Goal: Contribute content: Add original content to the website for others to see

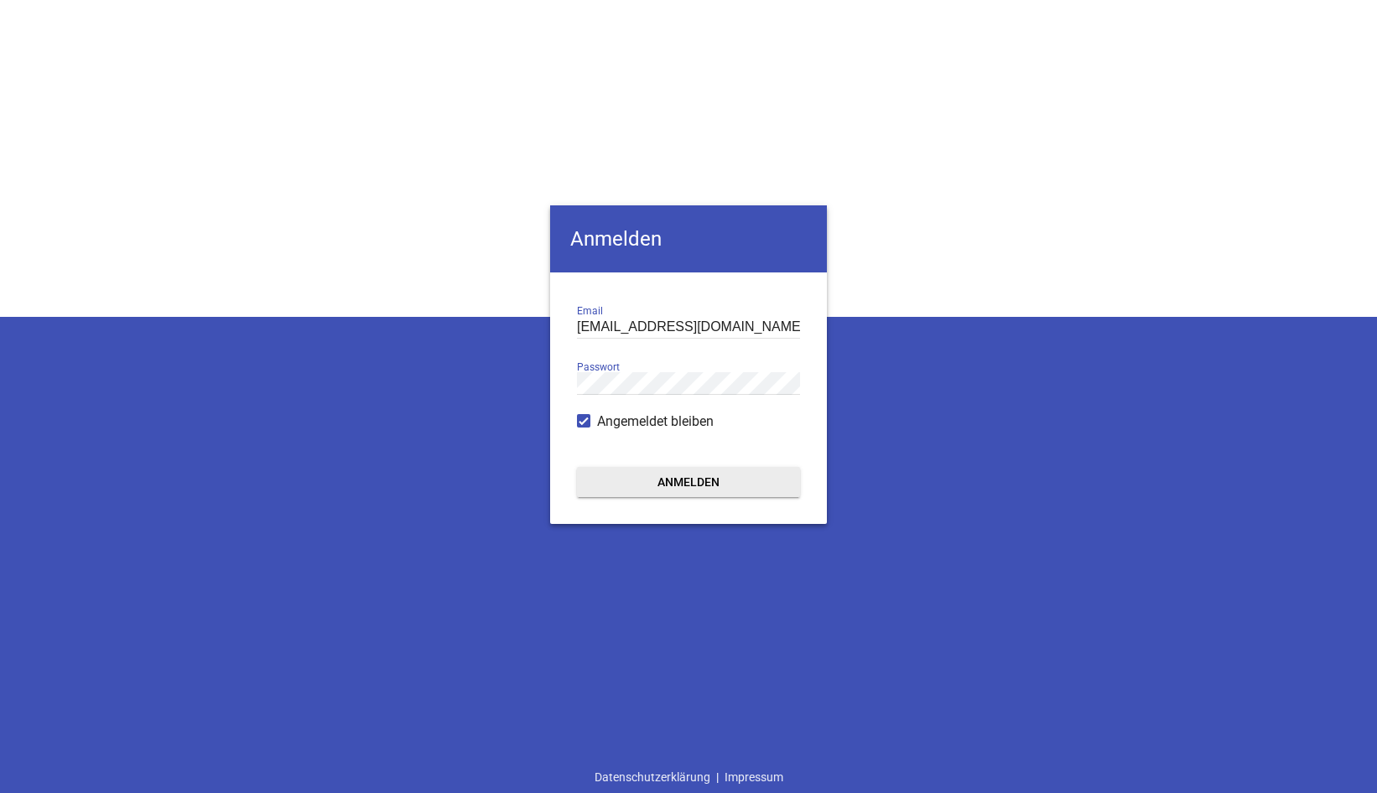
click at [687, 485] on button "Anmelden" at bounding box center [688, 482] width 223 height 30
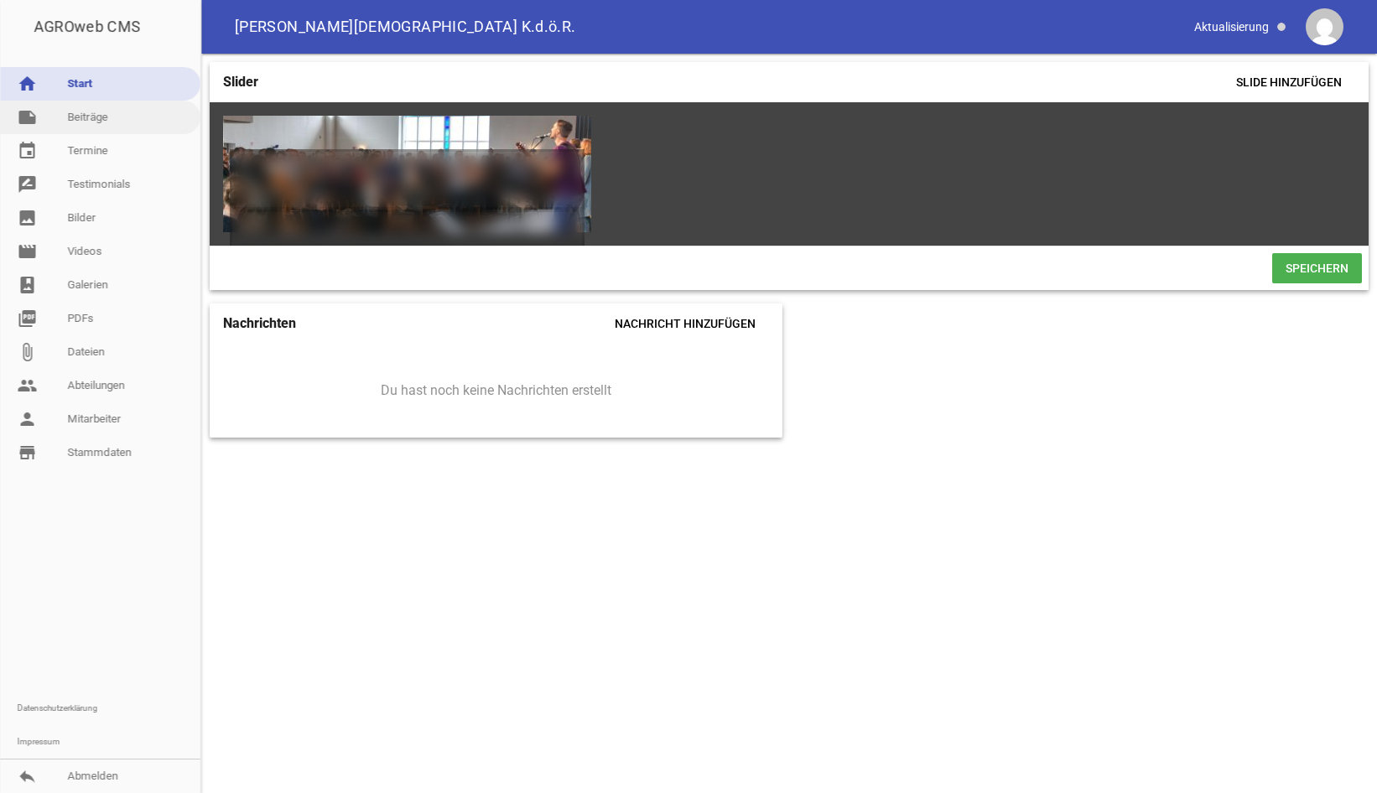
click at [86, 119] on link "note Beiträge" at bounding box center [100, 118] width 200 height 34
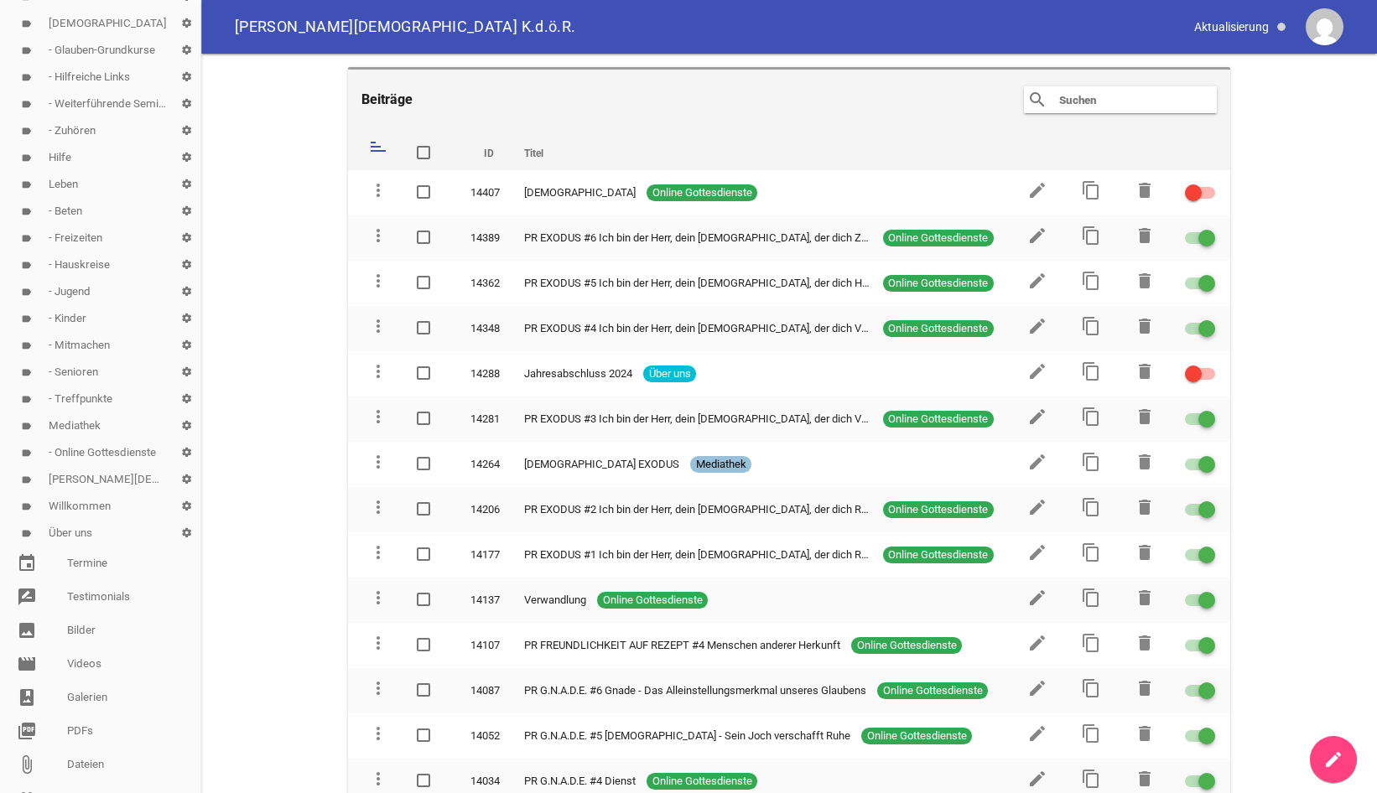
scroll to position [368, 0]
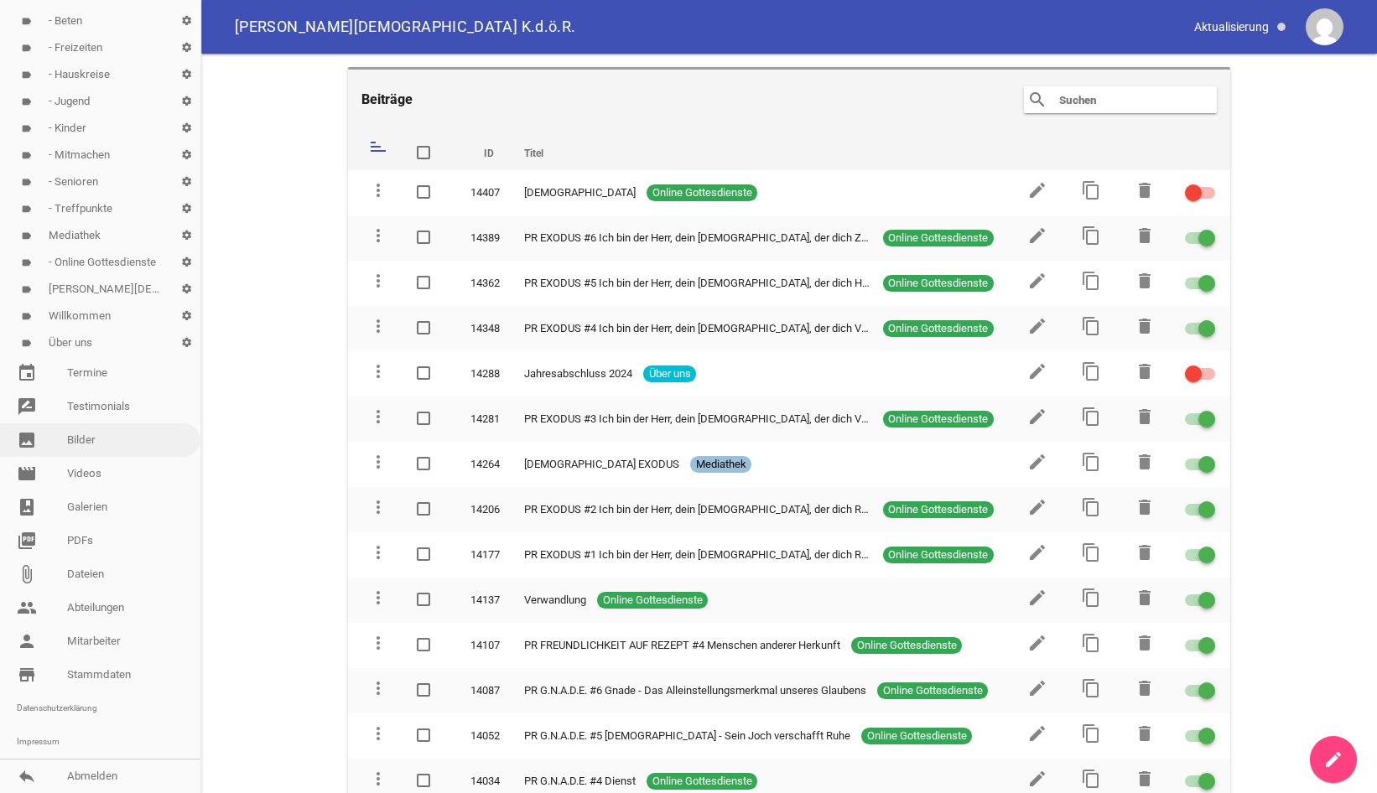
click at [80, 443] on link "image Bilder" at bounding box center [100, 440] width 200 height 34
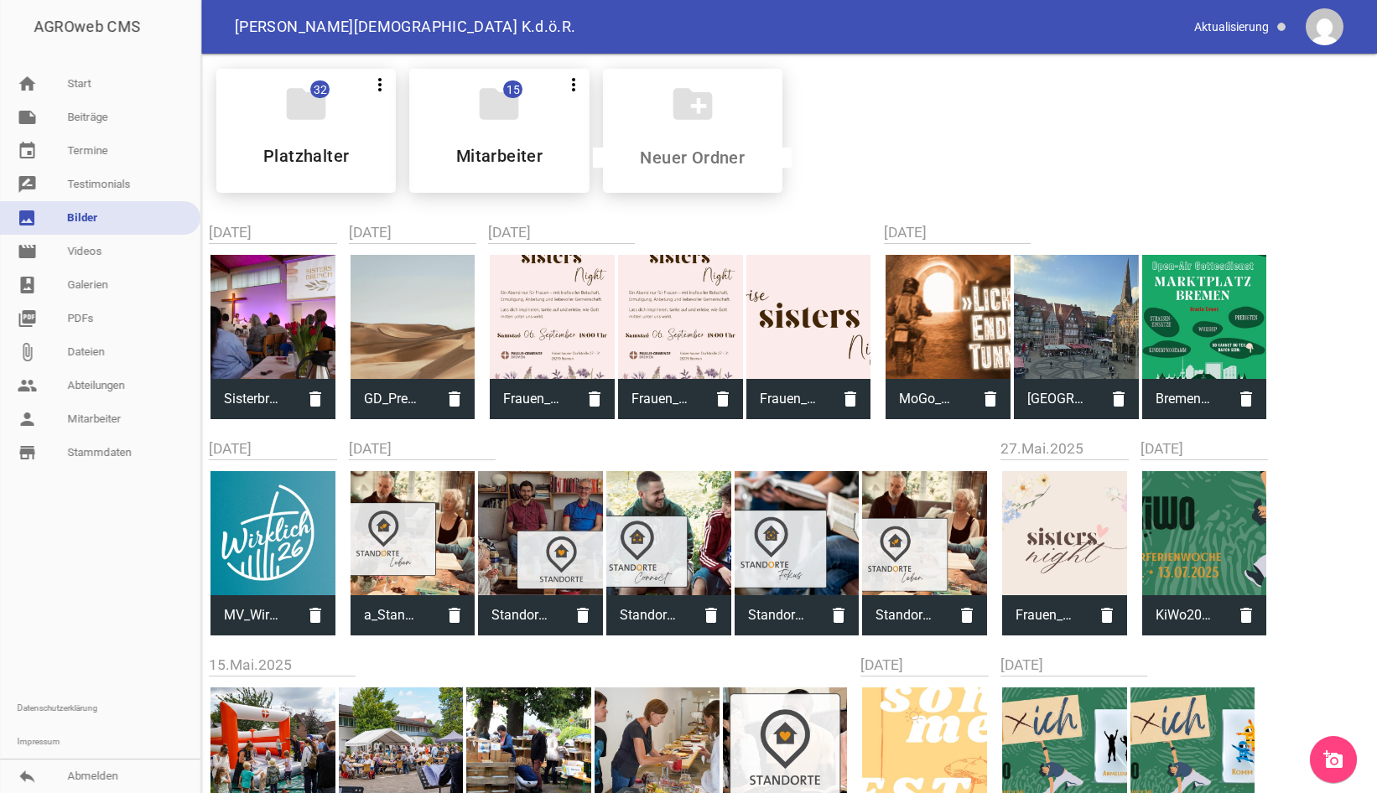
click at [1336, 758] on icon "add_a_photo" at bounding box center [1333, 760] width 20 height 20
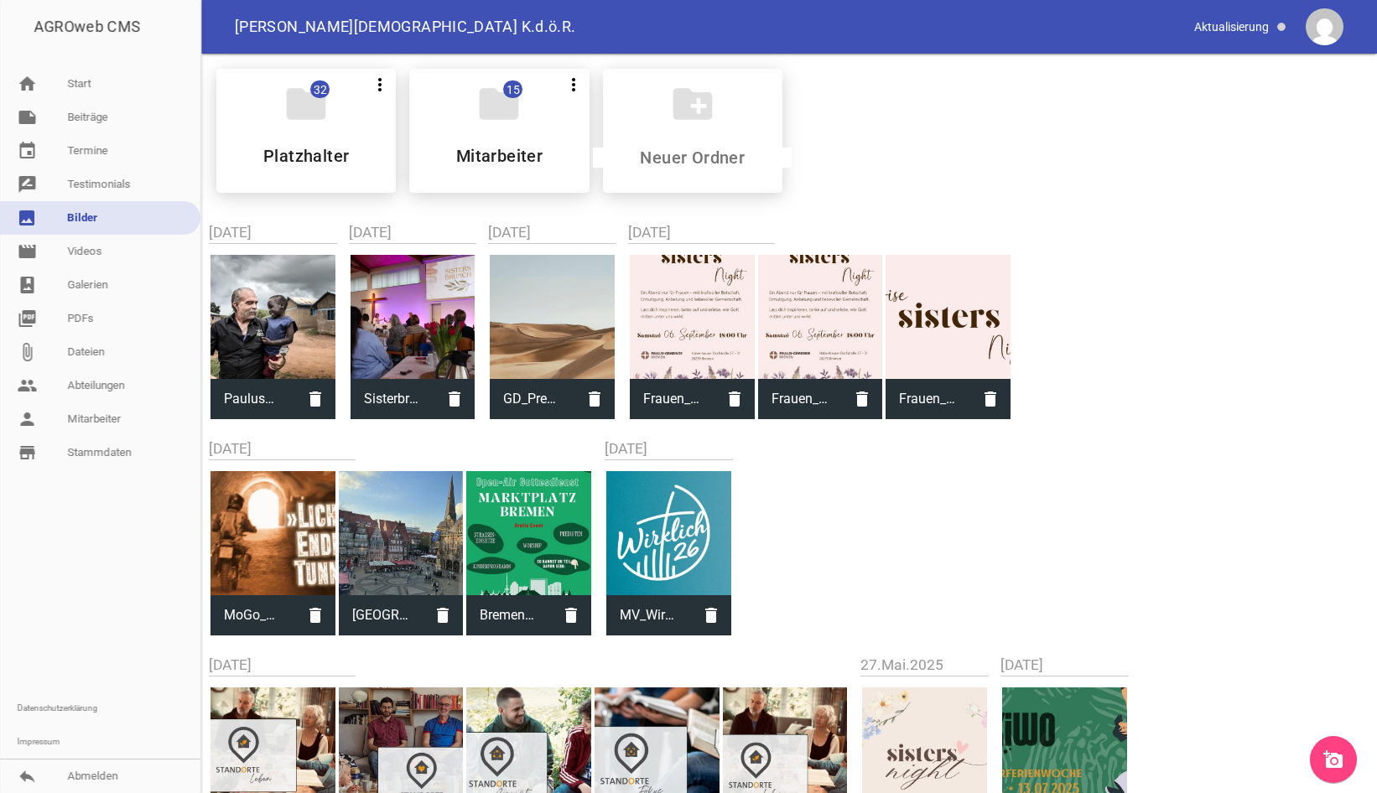
click at [65, 525] on div at bounding box center [100, 581] width 200 height 222
click at [75, 321] on link "picture_as_pdf PDFs" at bounding box center [100, 319] width 200 height 34
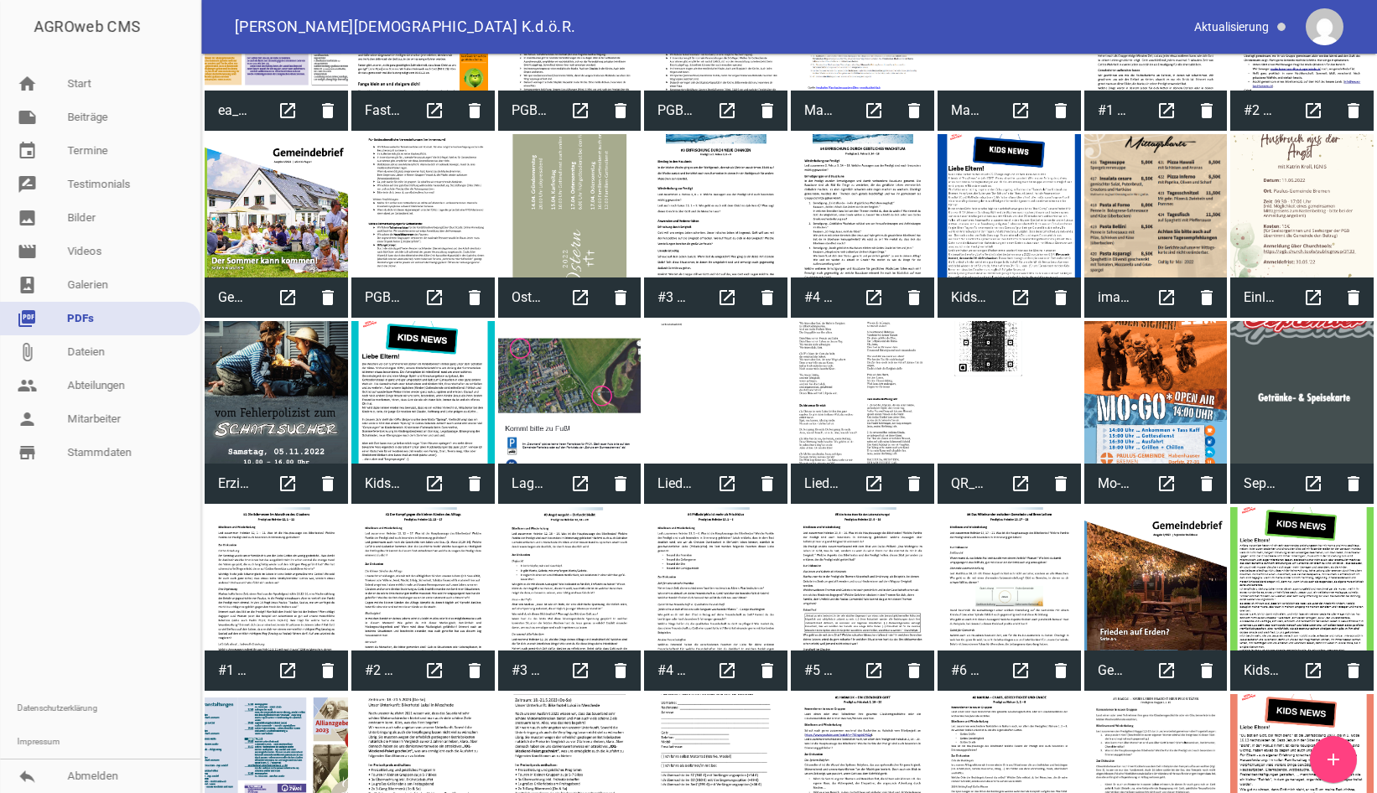
scroll to position [1026, 0]
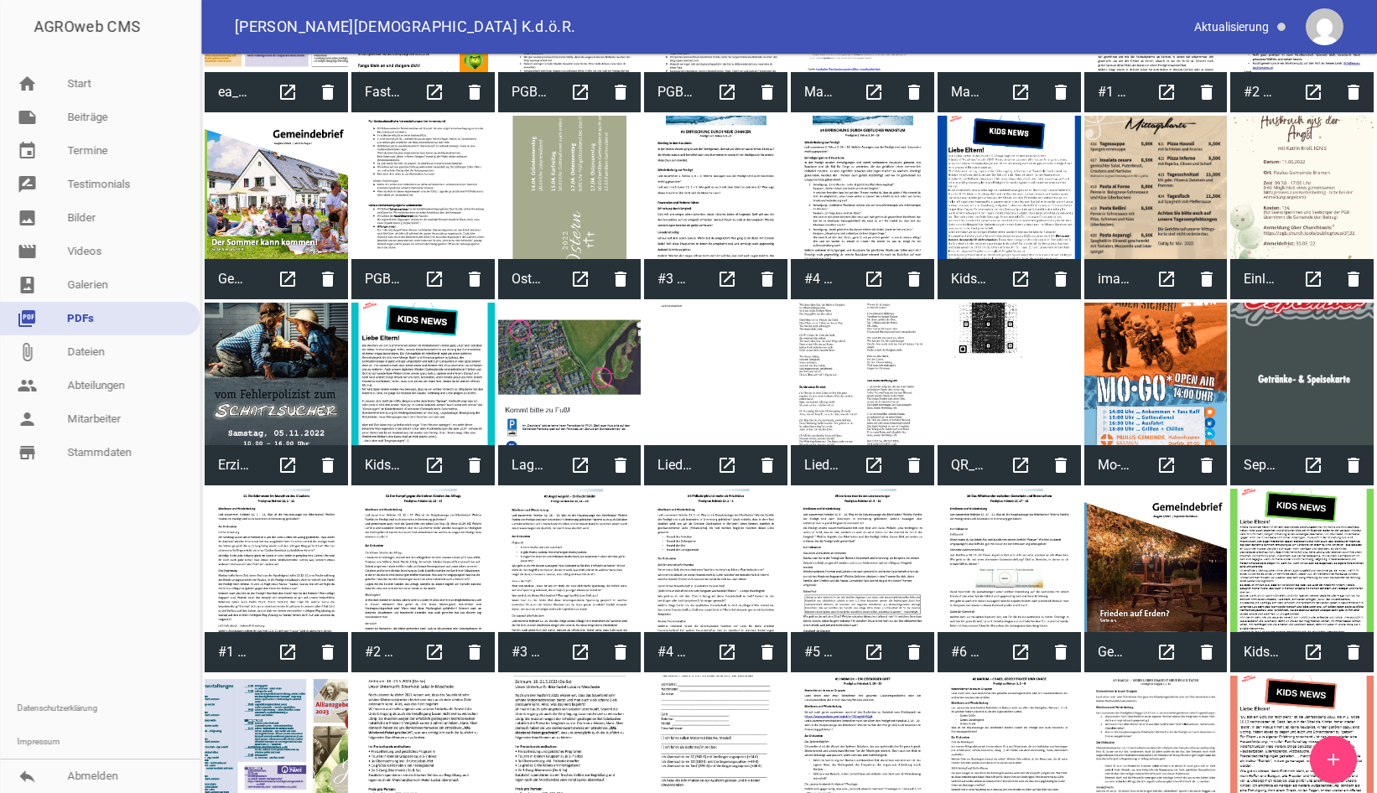
click at [1337, 764] on icon "add" at bounding box center [1333, 760] width 20 height 20
click at [72, 82] on link "home Start" at bounding box center [100, 84] width 200 height 34
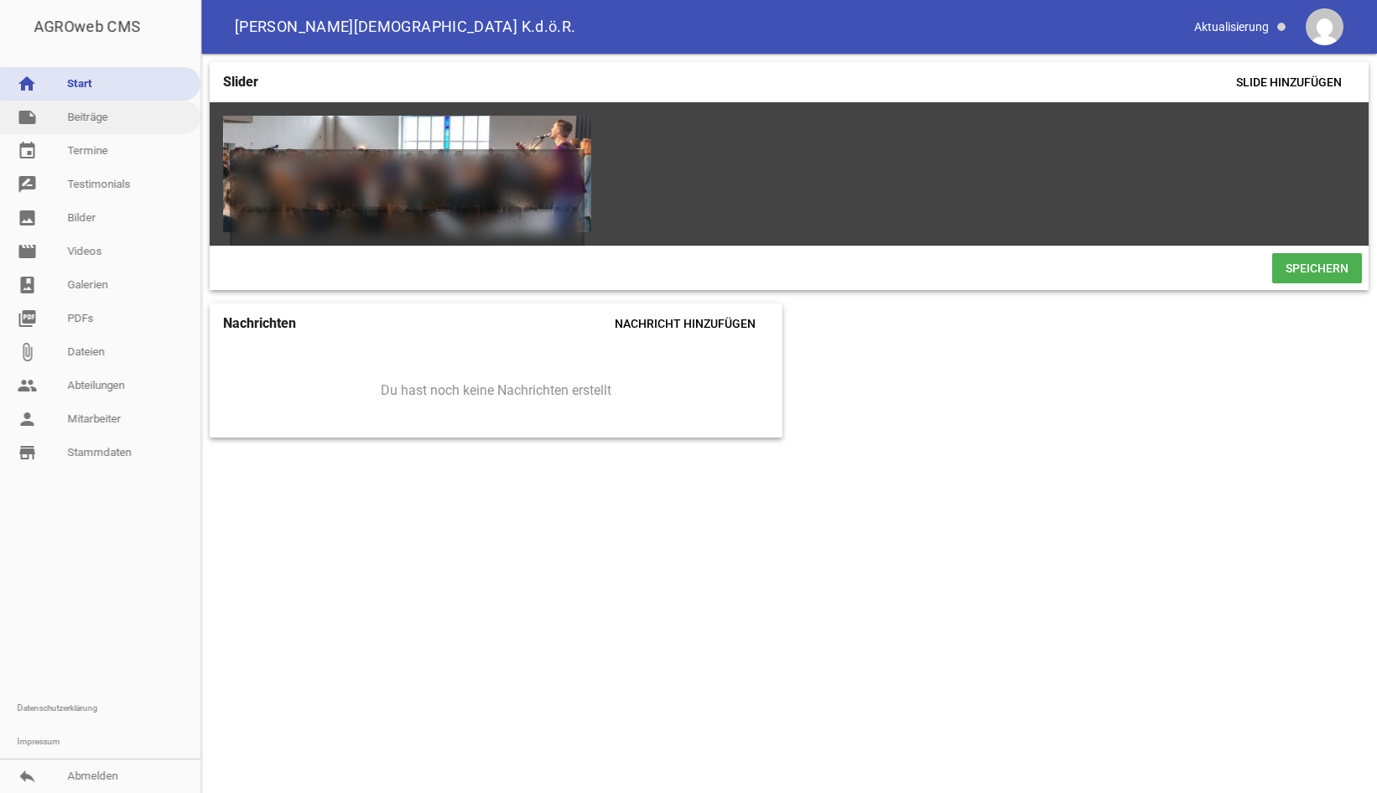
click at [84, 120] on link "note Beiträge" at bounding box center [100, 118] width 200 height 34
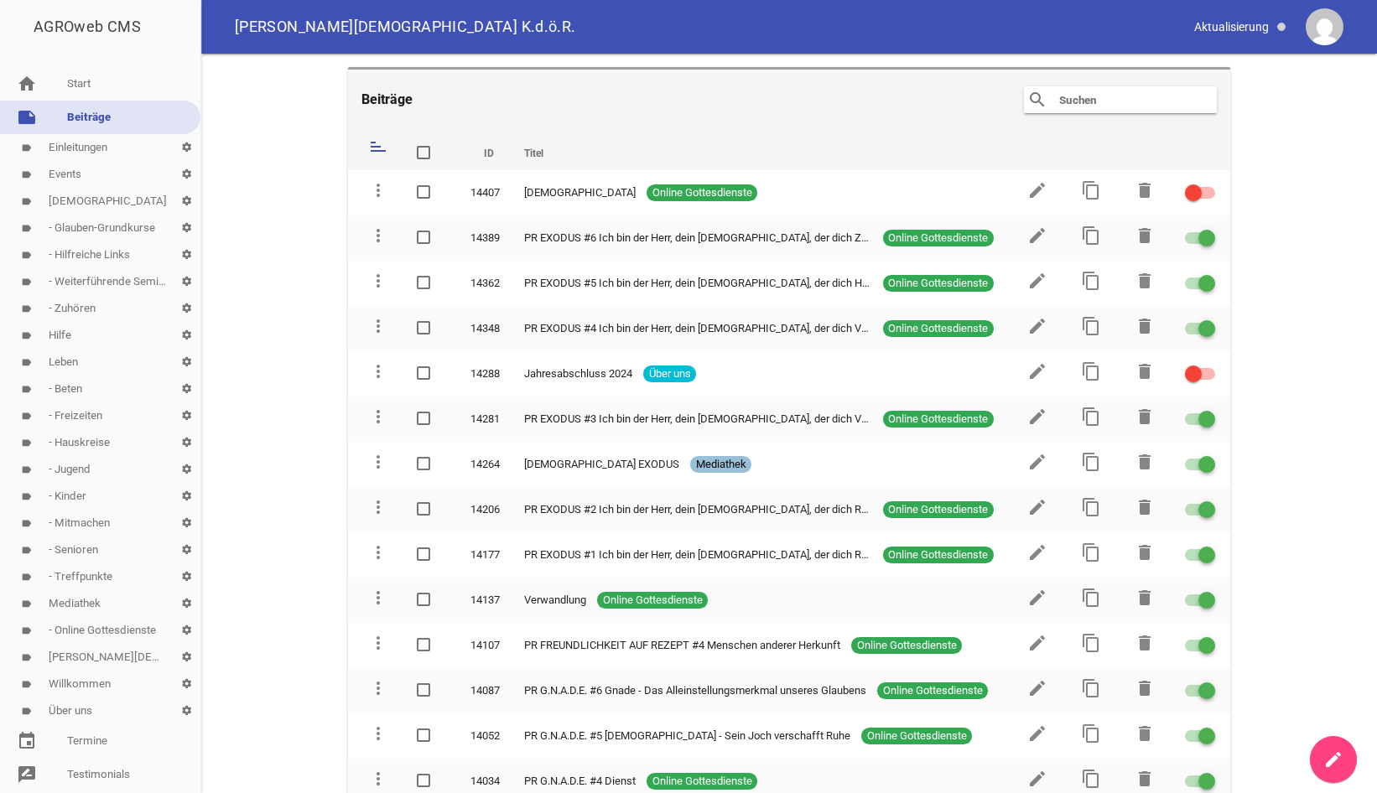
click at [56, 174] on link "label Events settings" at bounding box center [100, 174] width 200 height 27
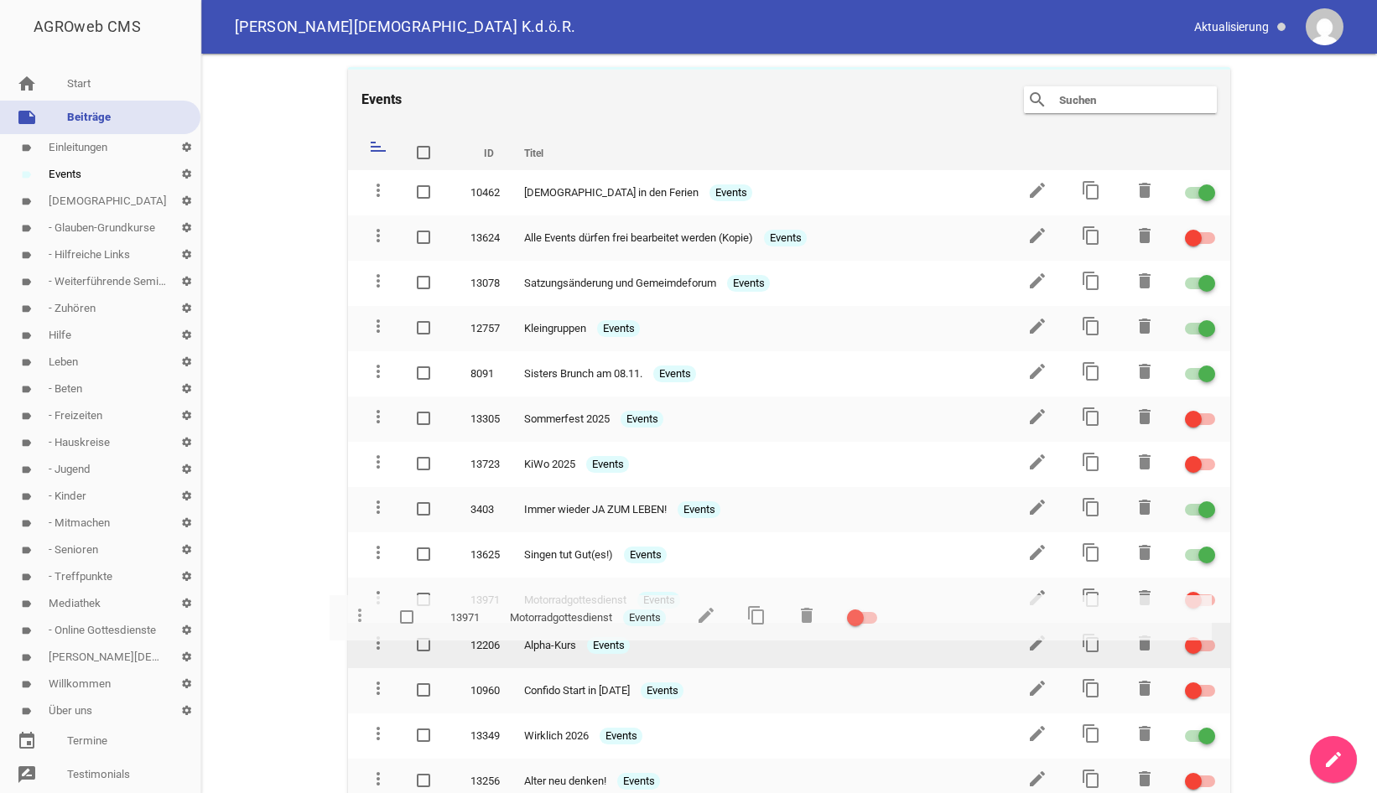
drag, startPoint x: 381, startPoint y: 283, endPoint x: 363, endPoint y: 619, distance: 335.9
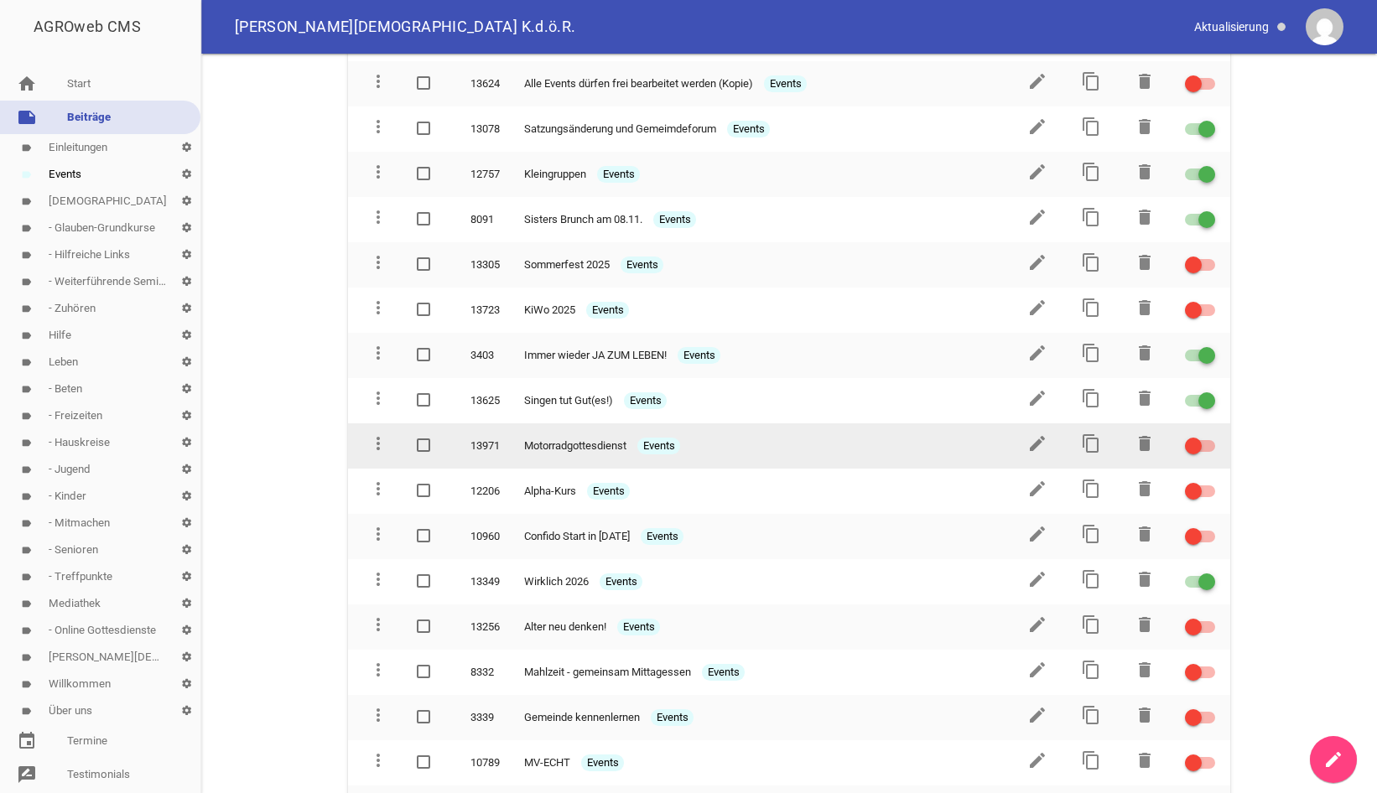
scroll to position [171, 0]
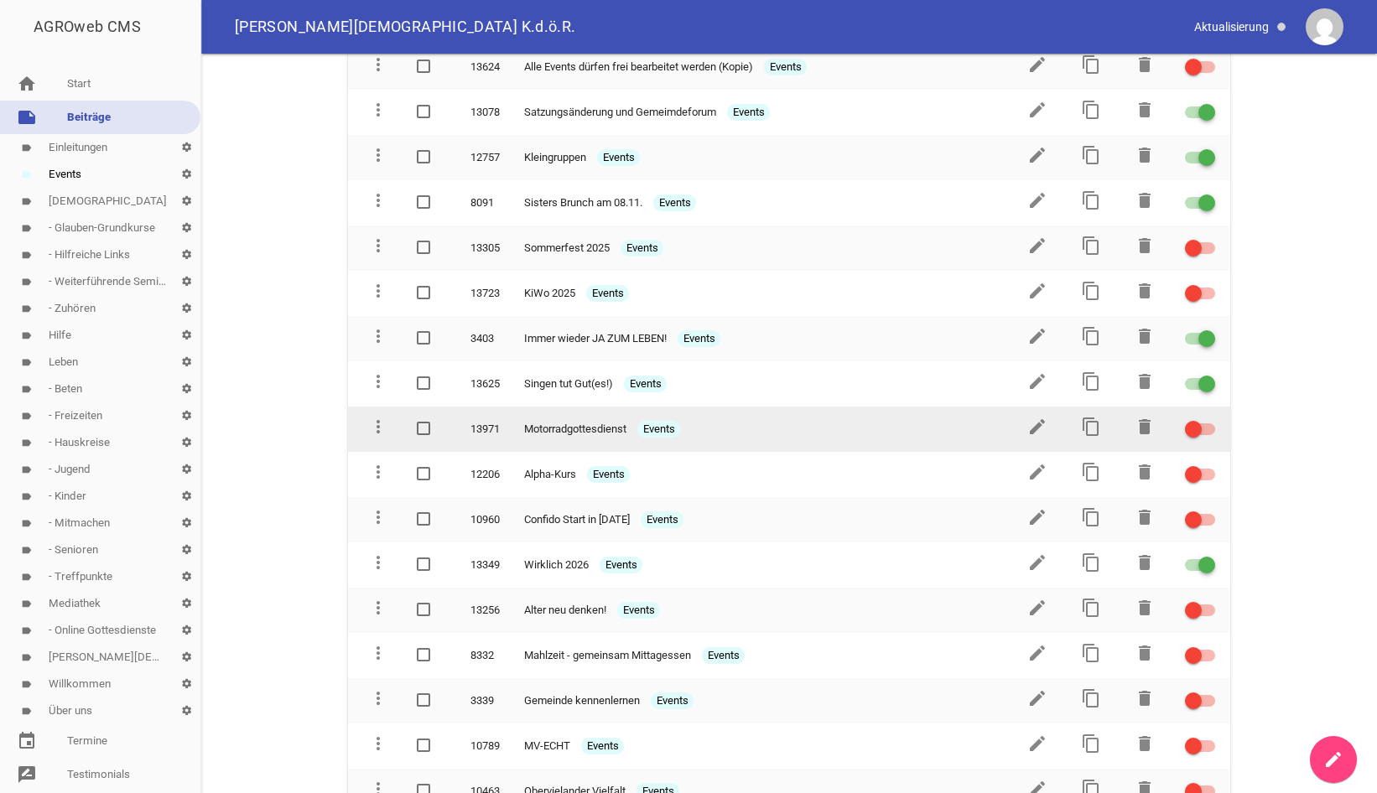
click at [1206, 427] on div at bounding box center [1200, 429] width 30 height 12
click at [1210, 419] on input "checkbox" at bounding box center [1210, 419] width 0 height 0
click at [1033, 424] on icon "edit" at bounding box center [1037, 427] width 20 height 20
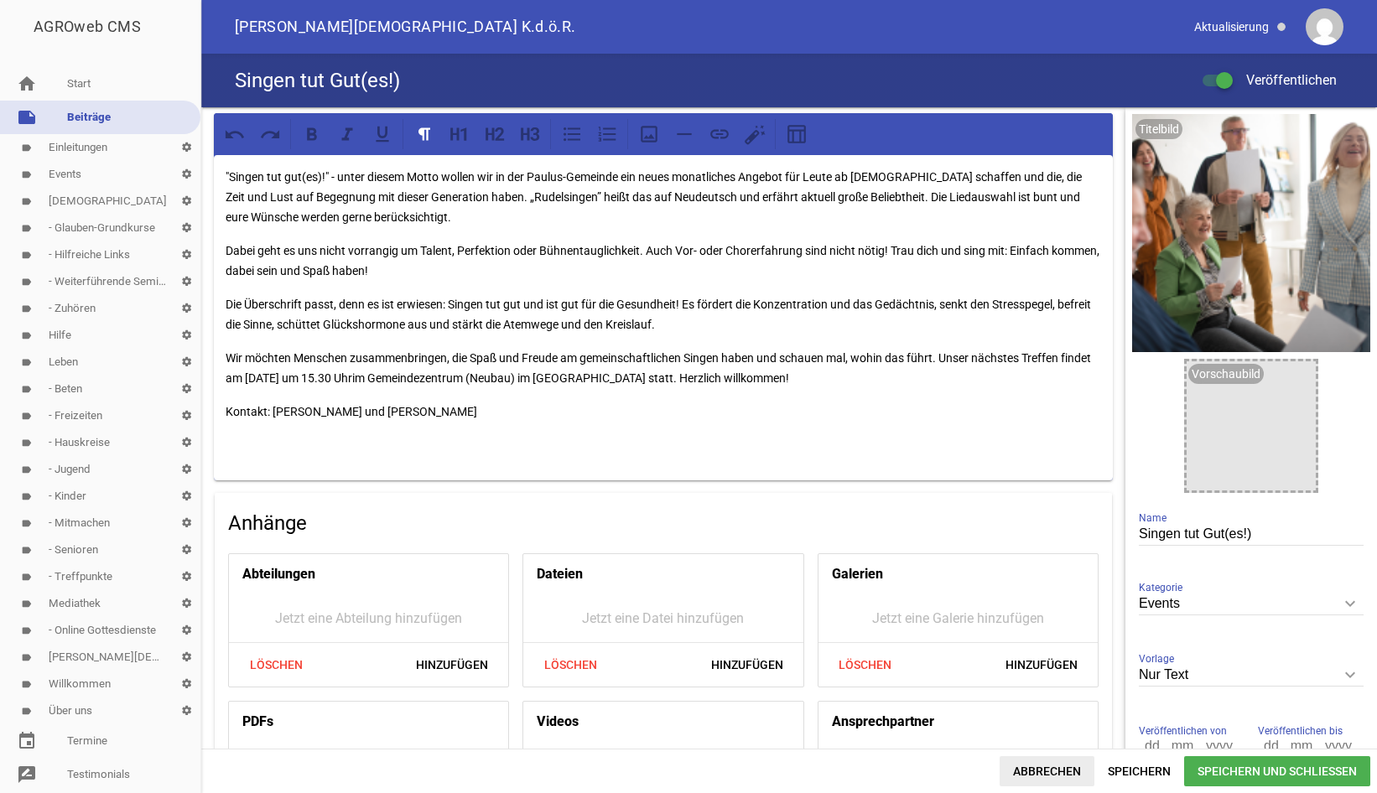
click at [1056, 767] on span "Abbrechen" at bounding box center [1046, 771] width 95 height 30
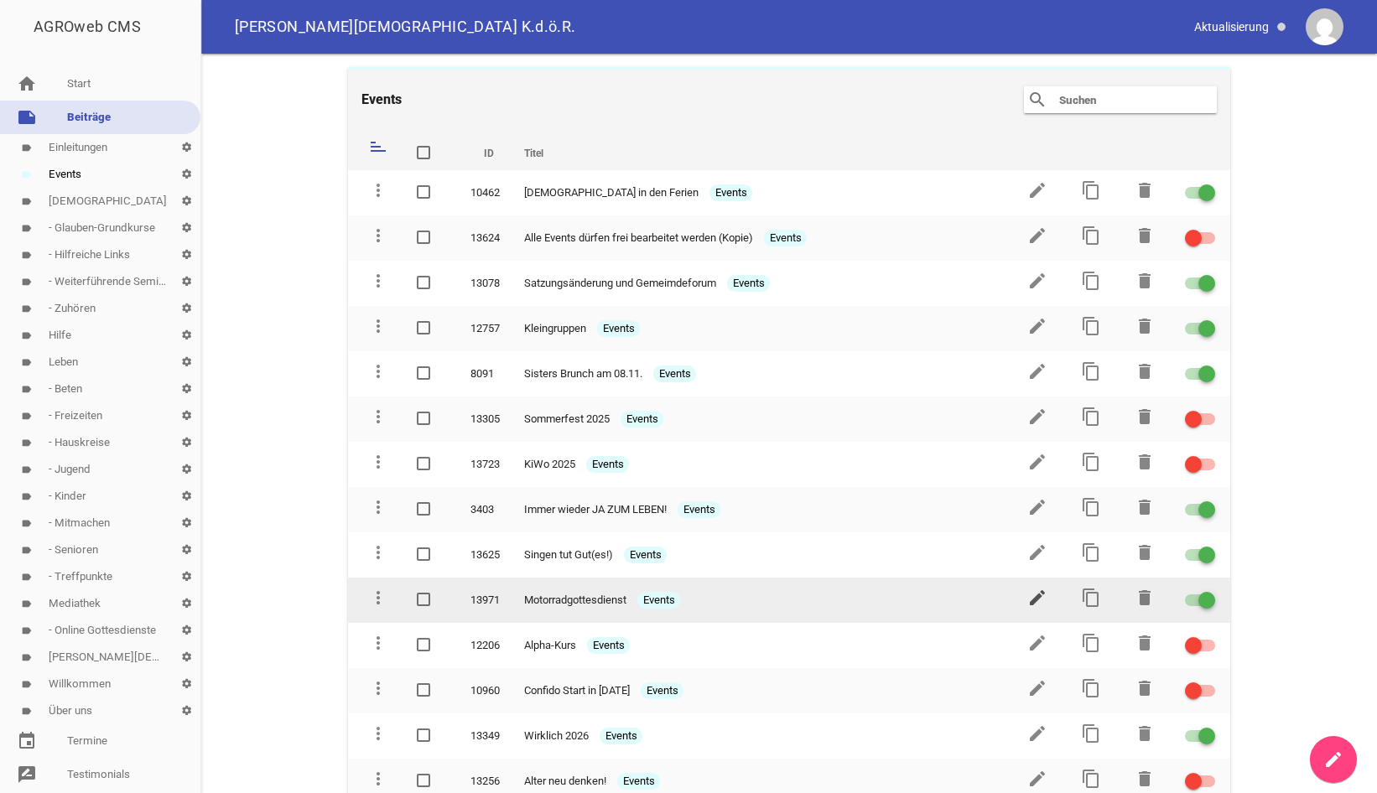
click at [1035, 594] on icon "edit" at bounding box center [1037, 598] width 20 height 20
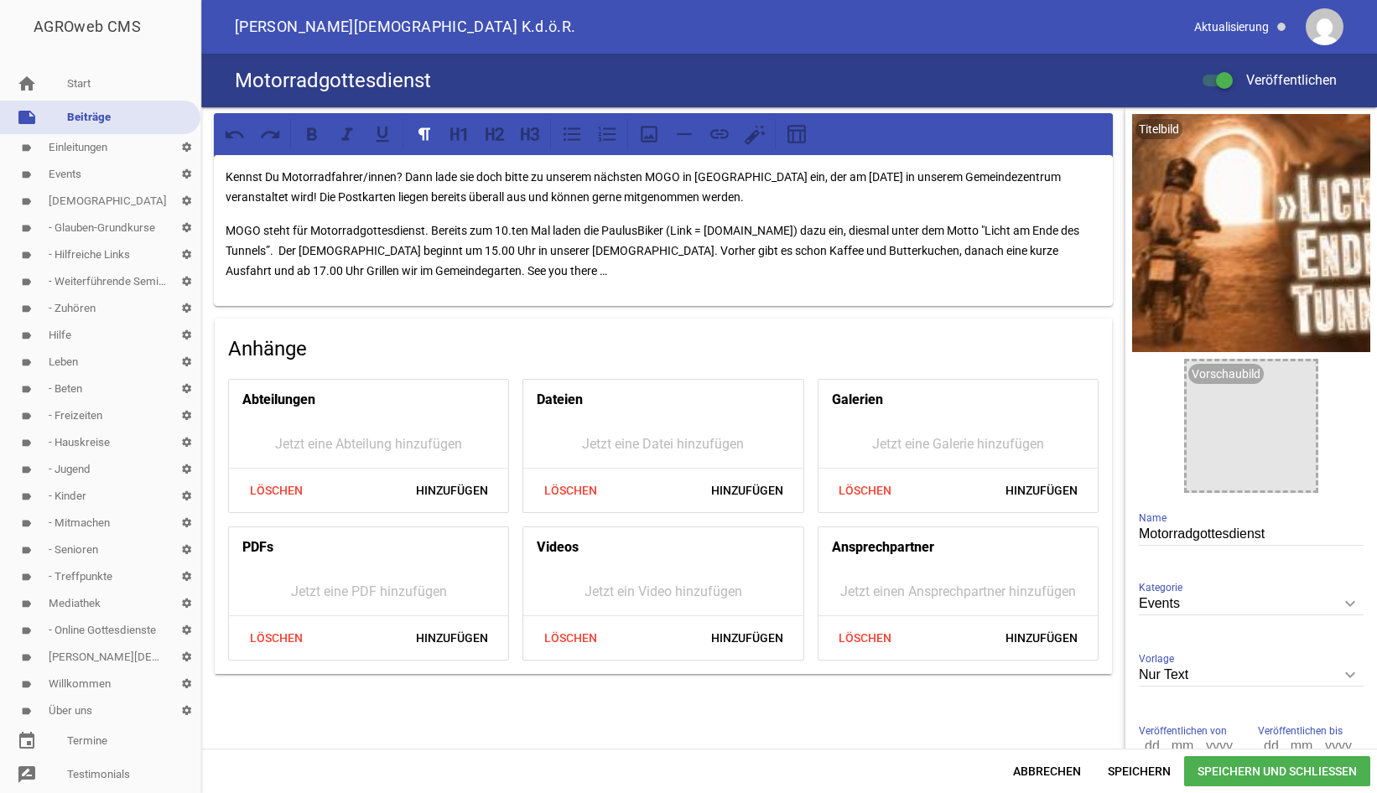
click at [500, 292] on div "Kennst Du Motorradfahrer/innen? Dann lade sie doch bitte zu unserem nächsten MO…" at bounding box center [663, 230] width 899 height 151
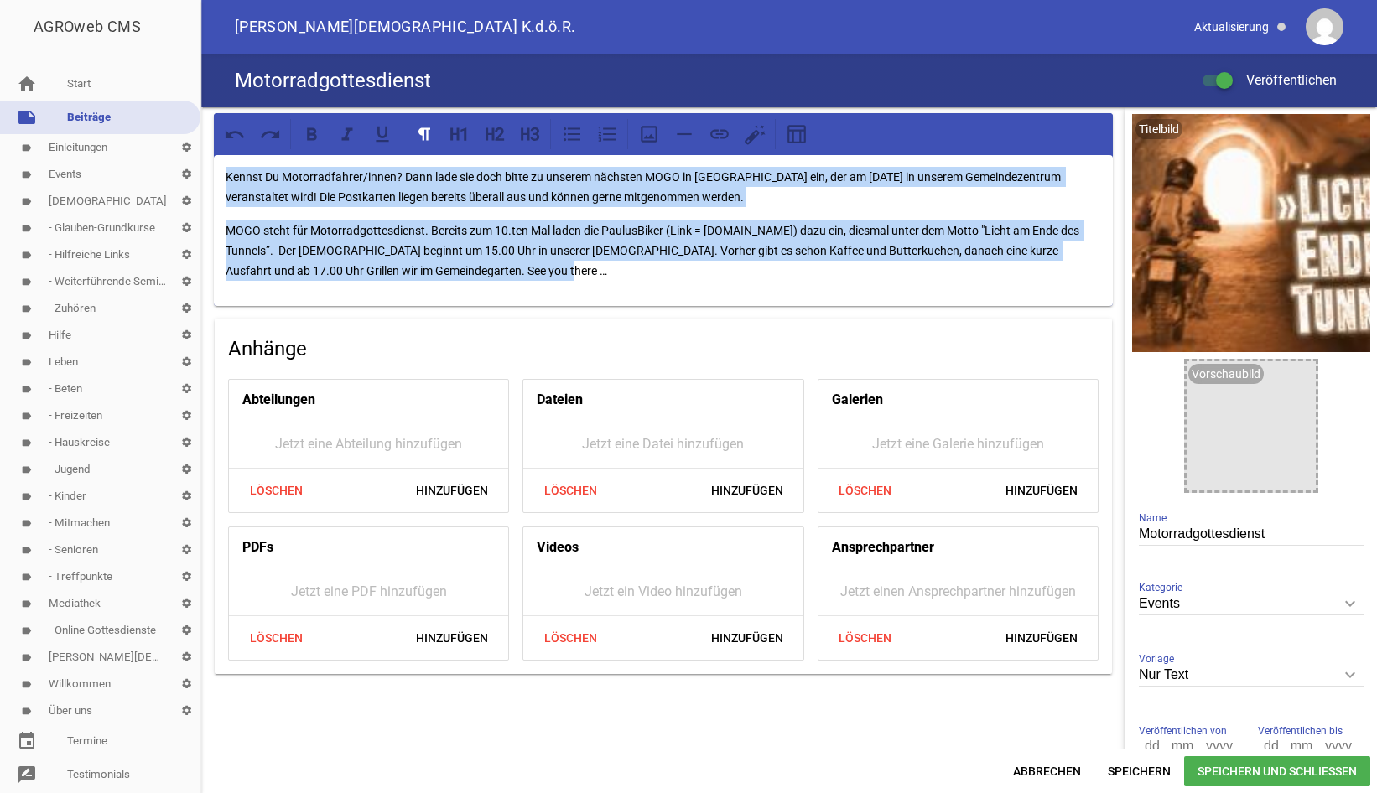
drag, startPoint x: 516, startPoint y: 276, endPoint x: 210, endPoint y: 173, distance: 322.9
click at [210, 173] on div "Kennst Du Motorradfahrer/innen? Dann lade sie doch bitte zu unserem nächsten MO…" at bounding box center [663, 393] width 924 height 573
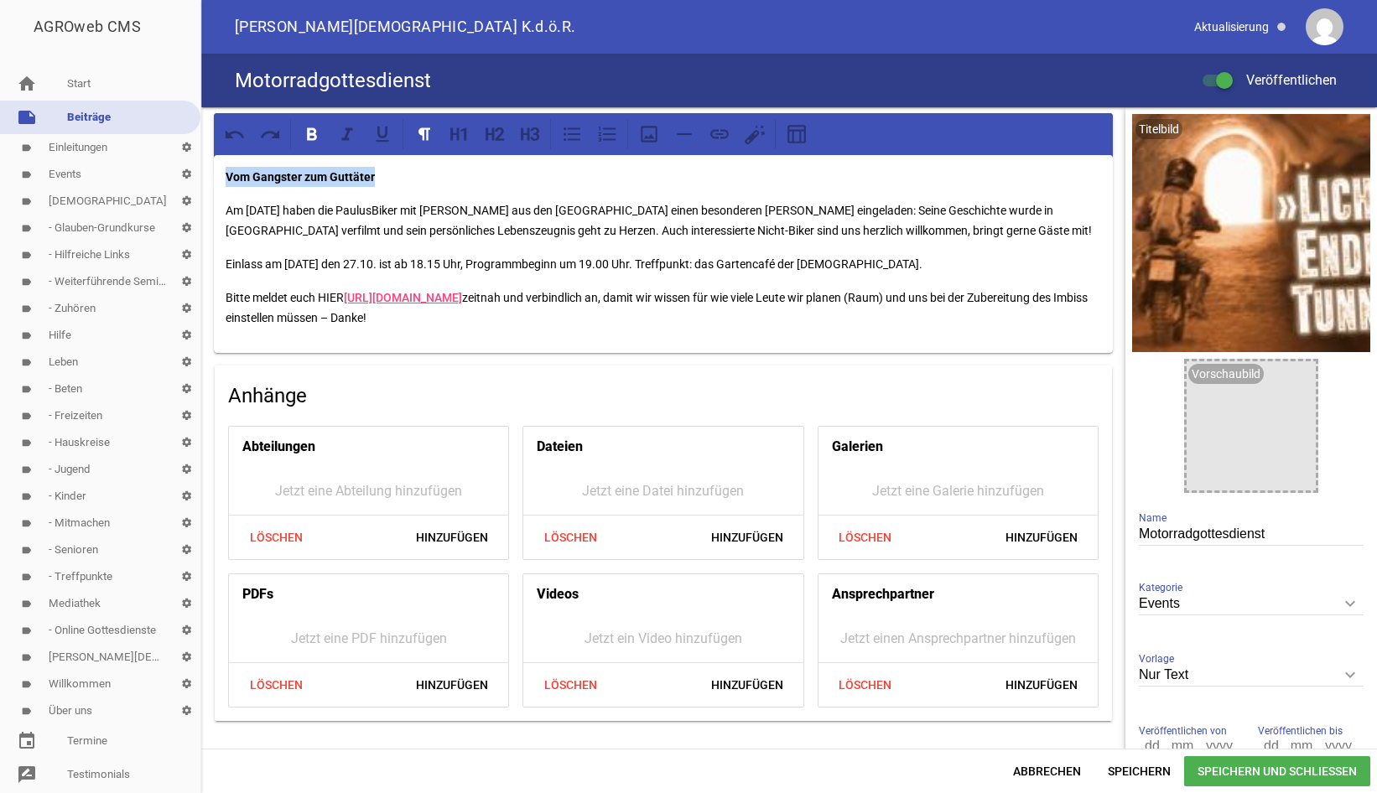
drag, startPoint x: 375, startPoint y: 177, endPoint x: 208, endPoint y: 173, distance: 166.9
click at [211, 175] on div "Vom Gangster zum Guttäter Am [DATE] haben die [DEMOGRAPHIC_DATA] mit [PERSON_NA…" at bounding box center [663, 417] width 924 height 620
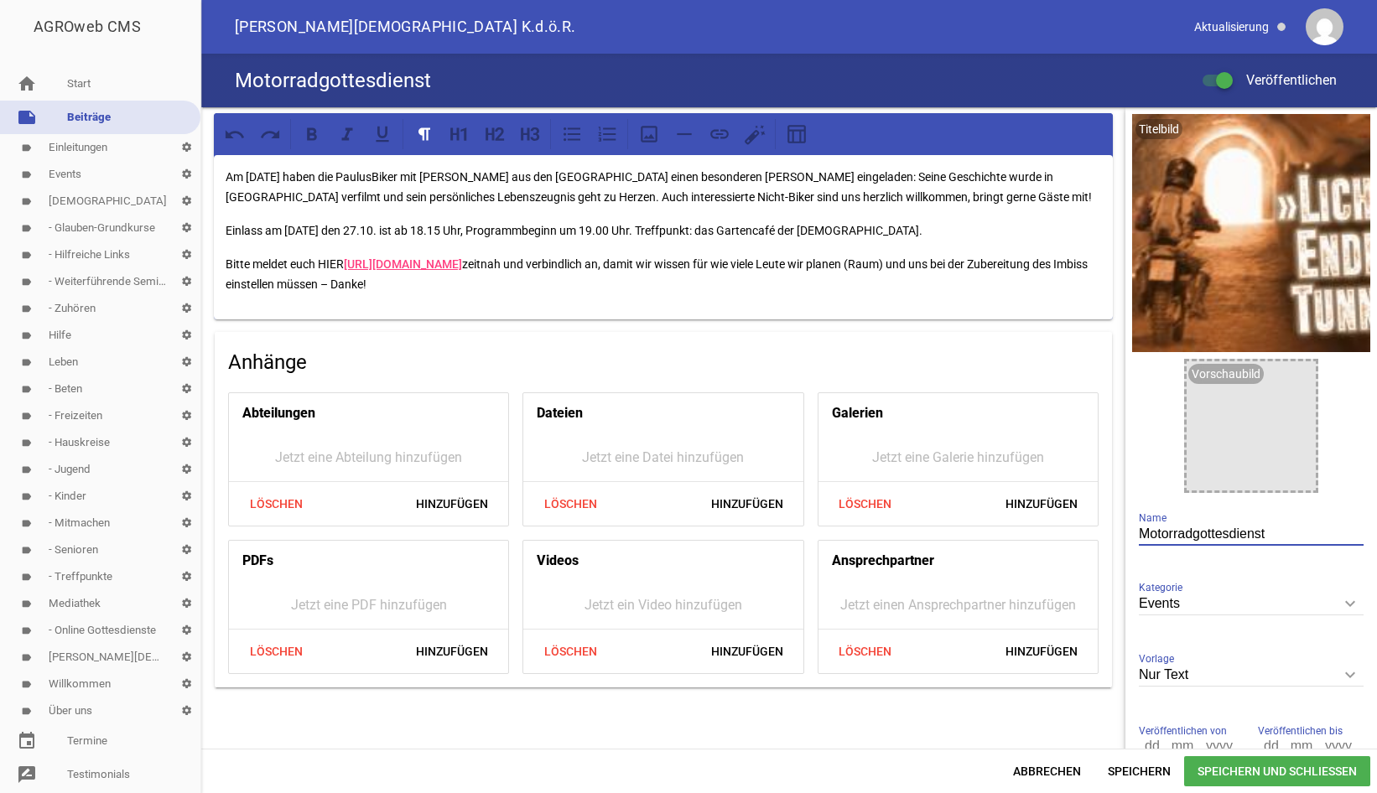
drag, startPoint x: 1291, startPoint y: 535, endPoint x: 1125, endPoint y: 519, distance: 166.8
click at [1139, 523] on input "Motorradgottesdienst" at bounding box center [1251, 534] width 225 height 23
paste input "Vom Gangster zum Guttäter"
type input "Vom Gangster zum Guttäter"
click at [1293, 138] on icon "delete" at bounding box center [1292, 134] width 27 height 27
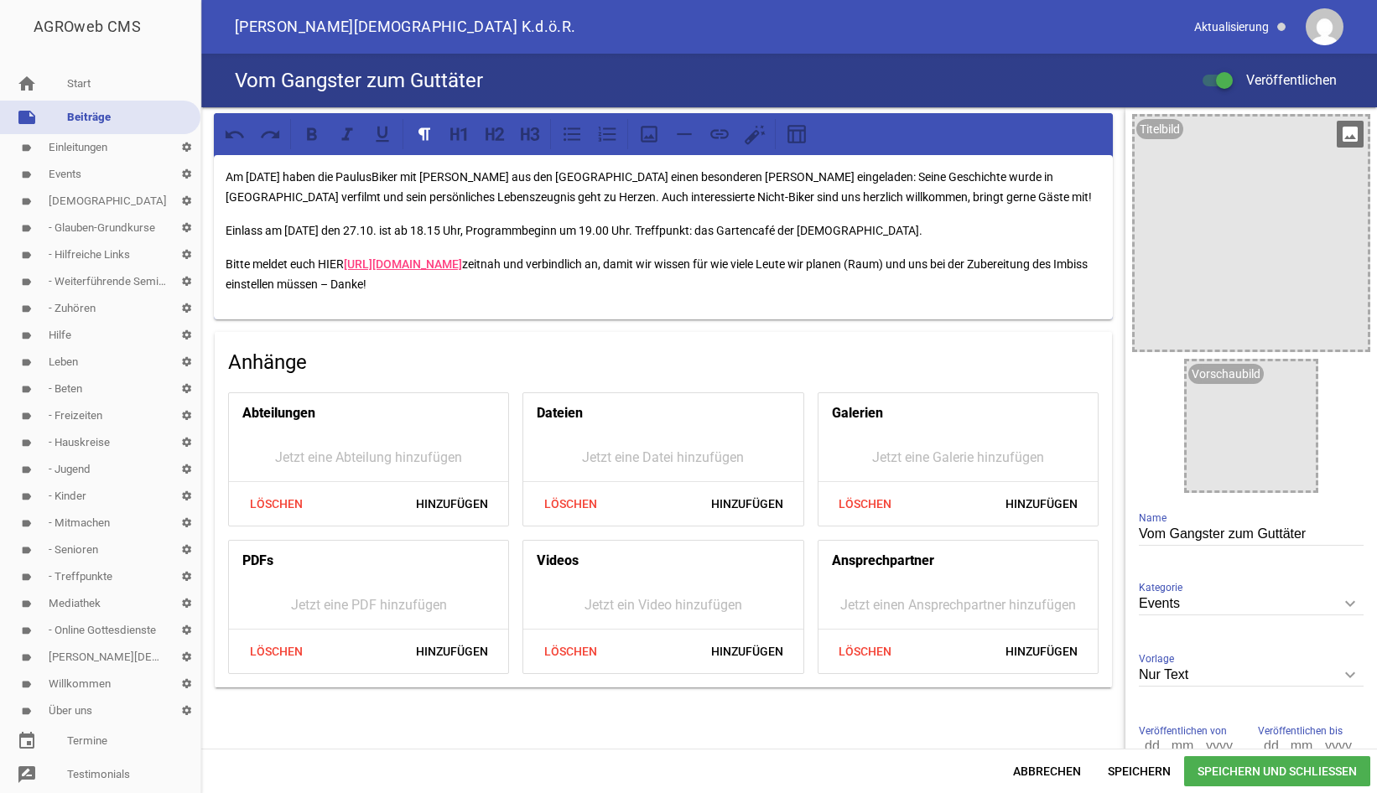
click at [1347, 136] on icon "image" at bounding box center [1349, 134] width 27 height 27
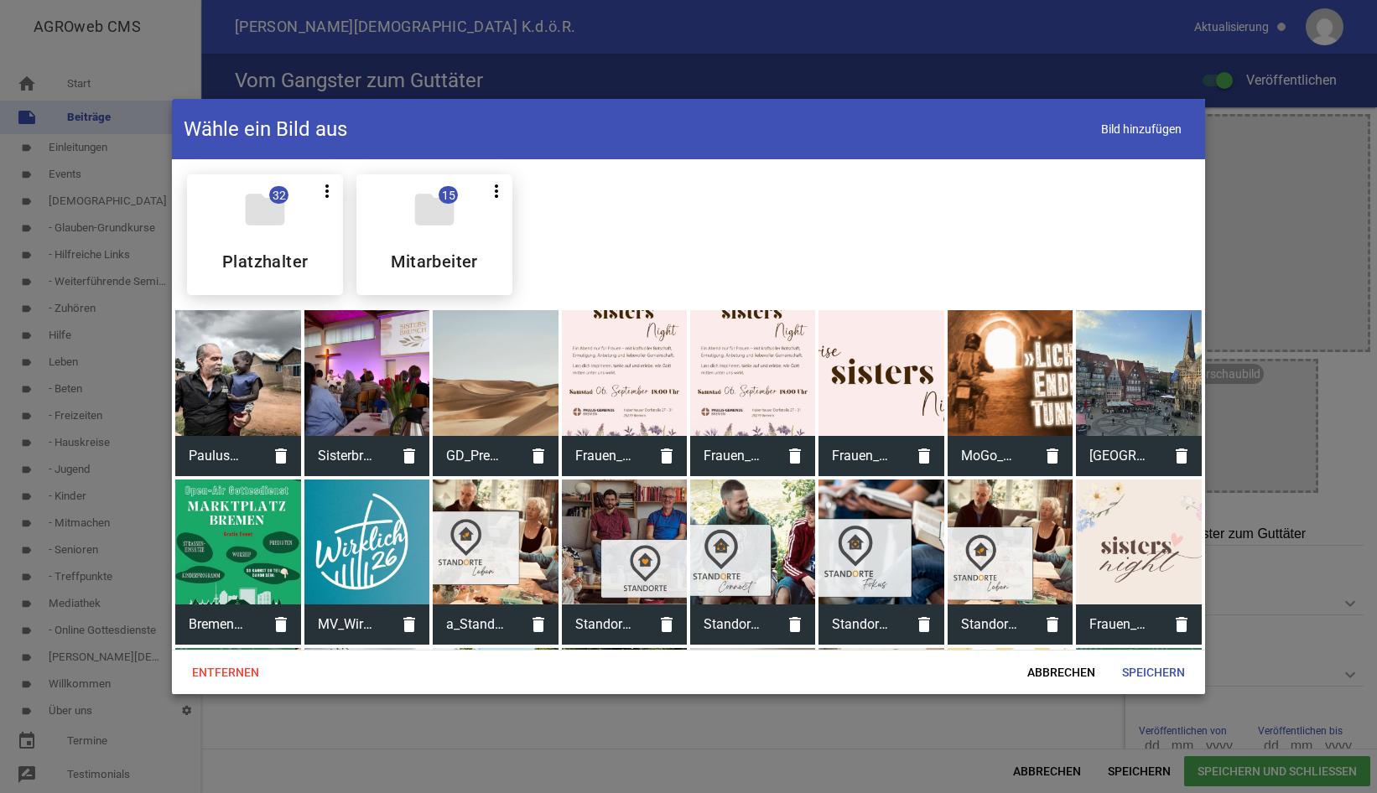
click at [265, 396] on div at bounding box center [237, 372] width 125 height 125
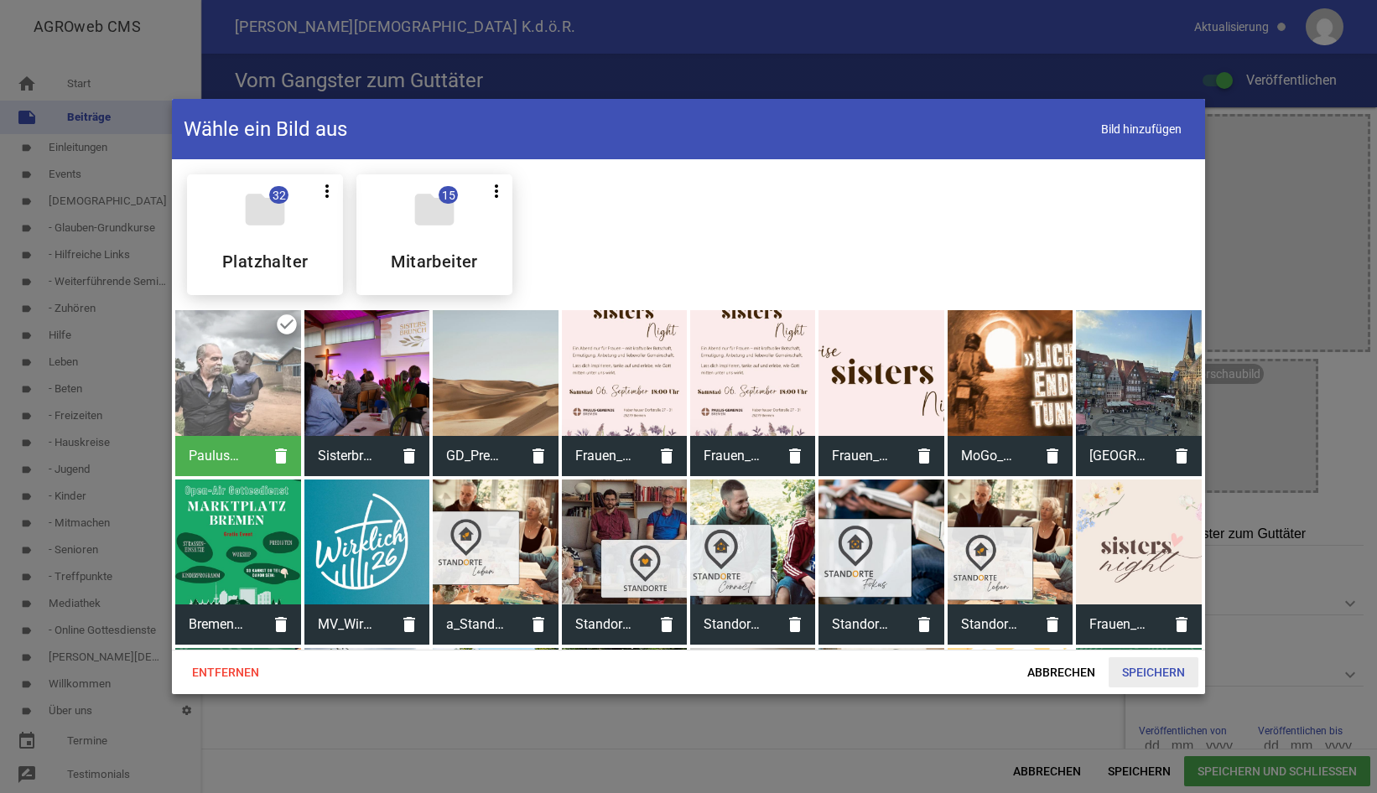
click at [1155, 673] on span "Speichern" at bounding box center [1153, 672] width 90 height 30
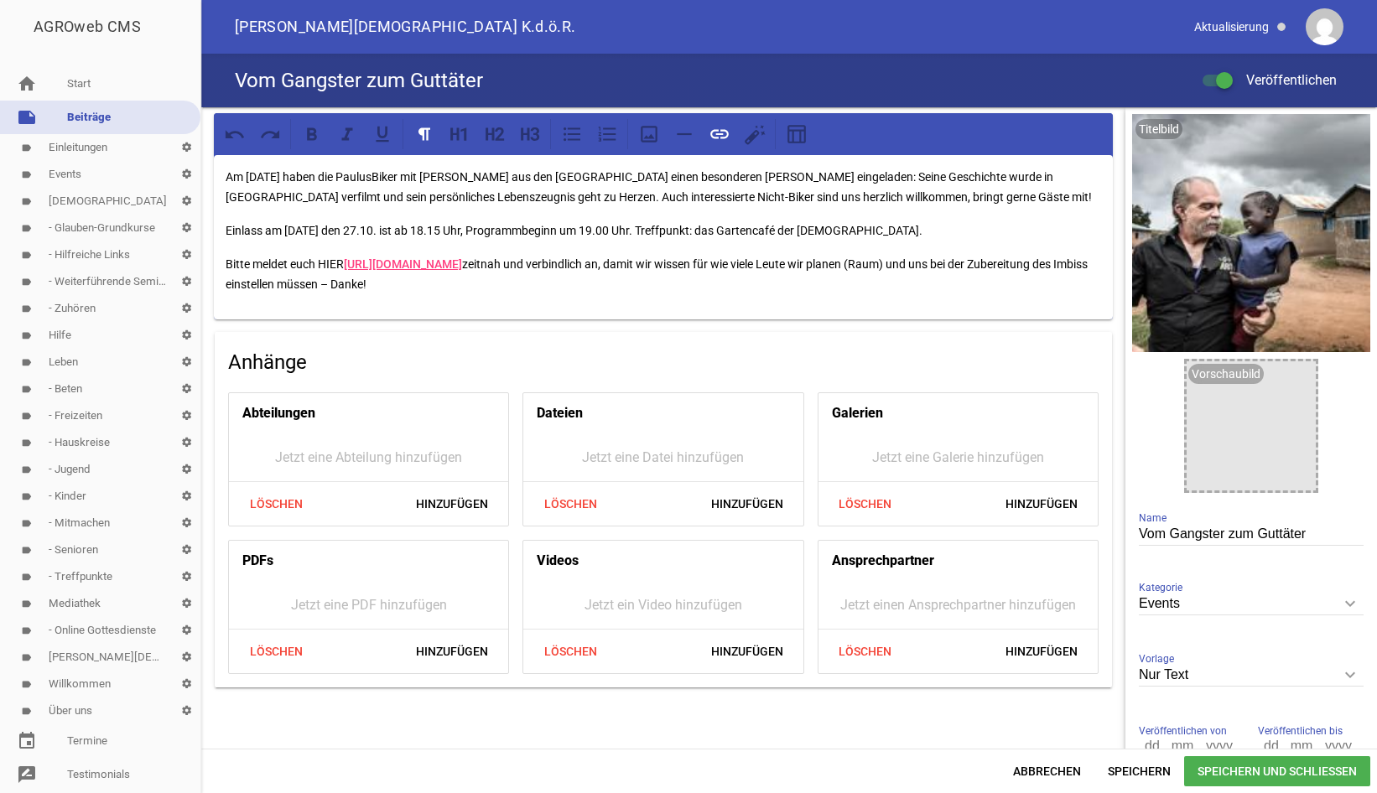
drag, startPoint x: 347, startPoint y: 262, endPoint x: 628, endPoint y: 255, distance: 281.0
click at [628, 255] on p "Bitte meldet euch HIER [URL][DOMAIN_NAME] zeitnah und verbindlich an, damit wir…" at bounding box center [663, 274] width 875 height 40
click at [327, 267] on p "Bitte meldet euch HIER zeitnah und verbindlich an, damit wir wissen für wie vie…" at bounding box center [663, 274] width 875 height 40
click at [718, 134] on icon at bounding box center [719, 133] width 18 height 9
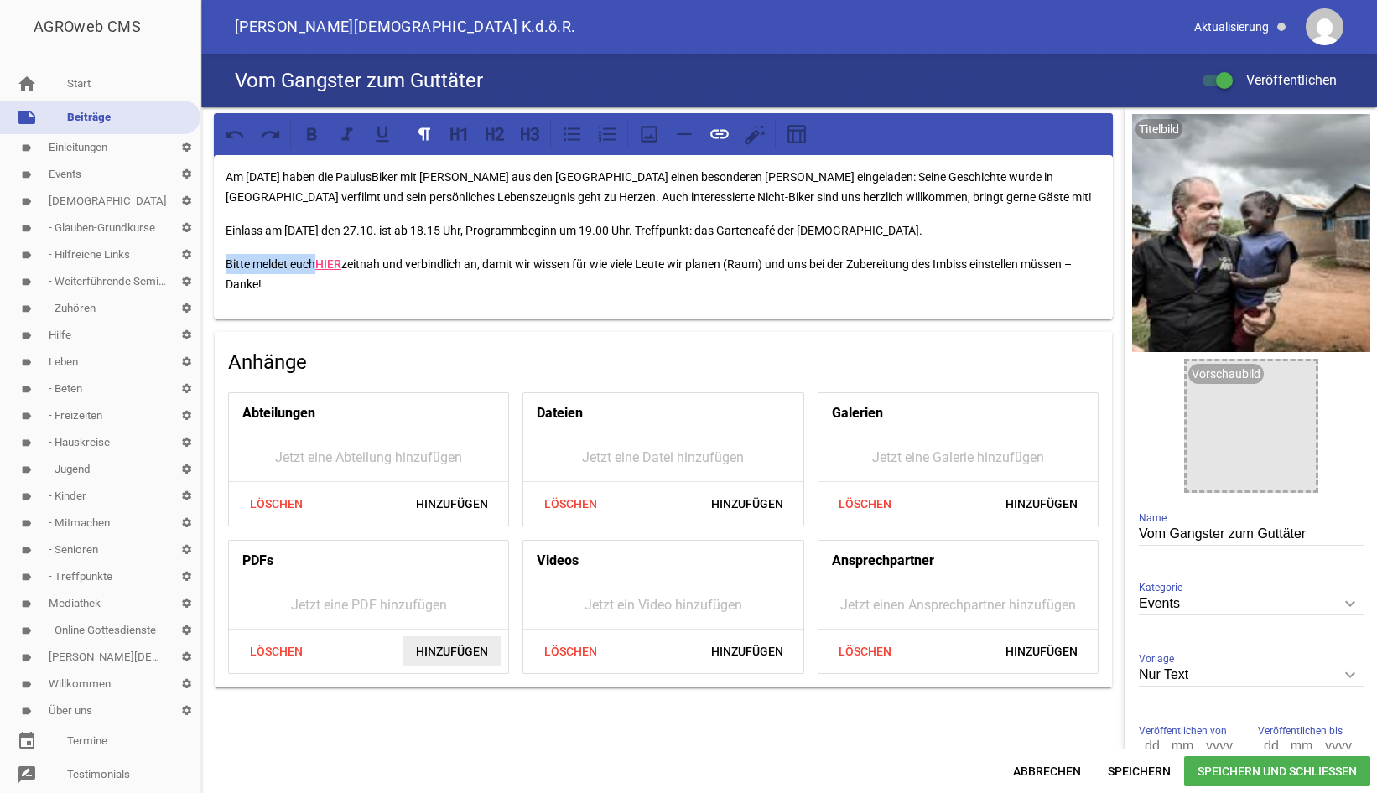
click at [444, 651] on span "Hinzufügen" at bounding box center [451, 651] width 99 height 30
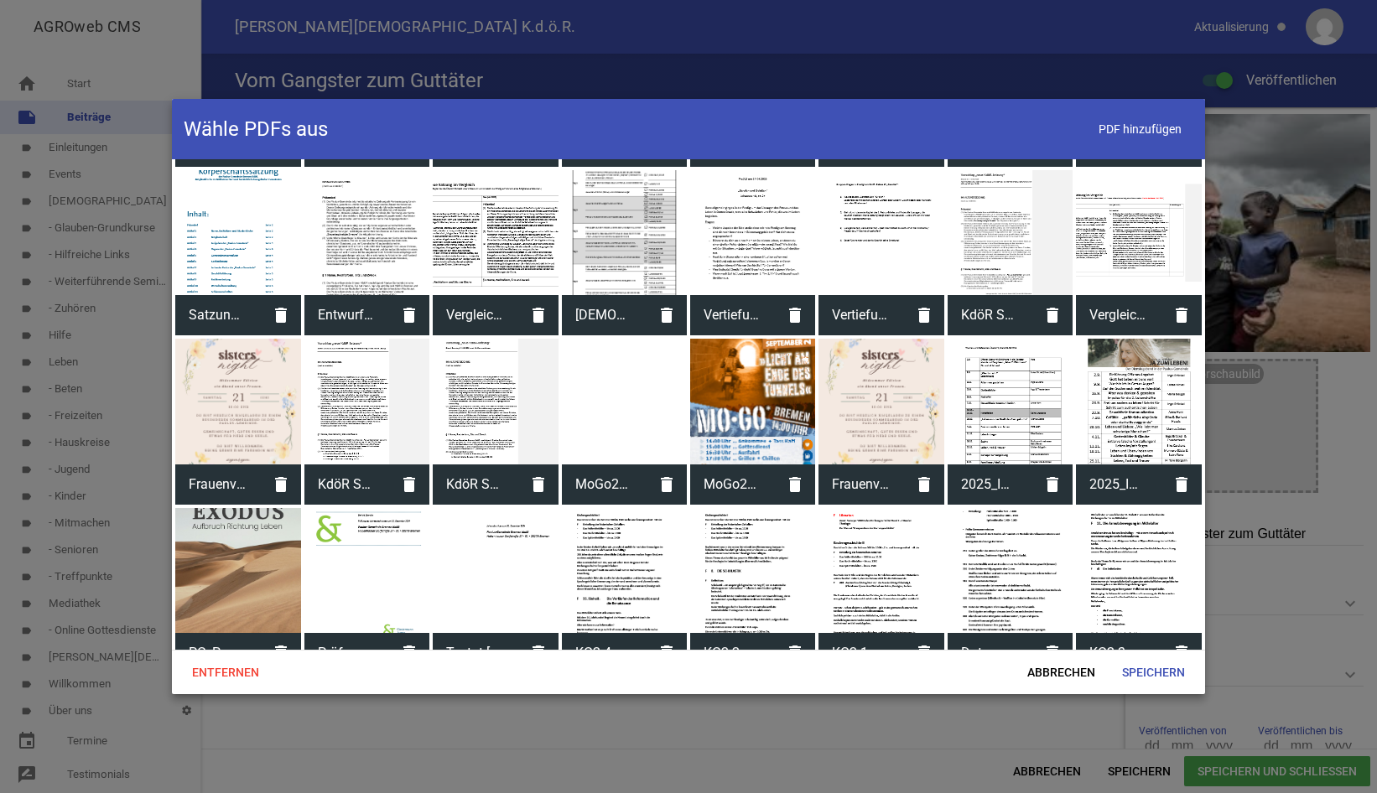
scroll to position [2869, 0]
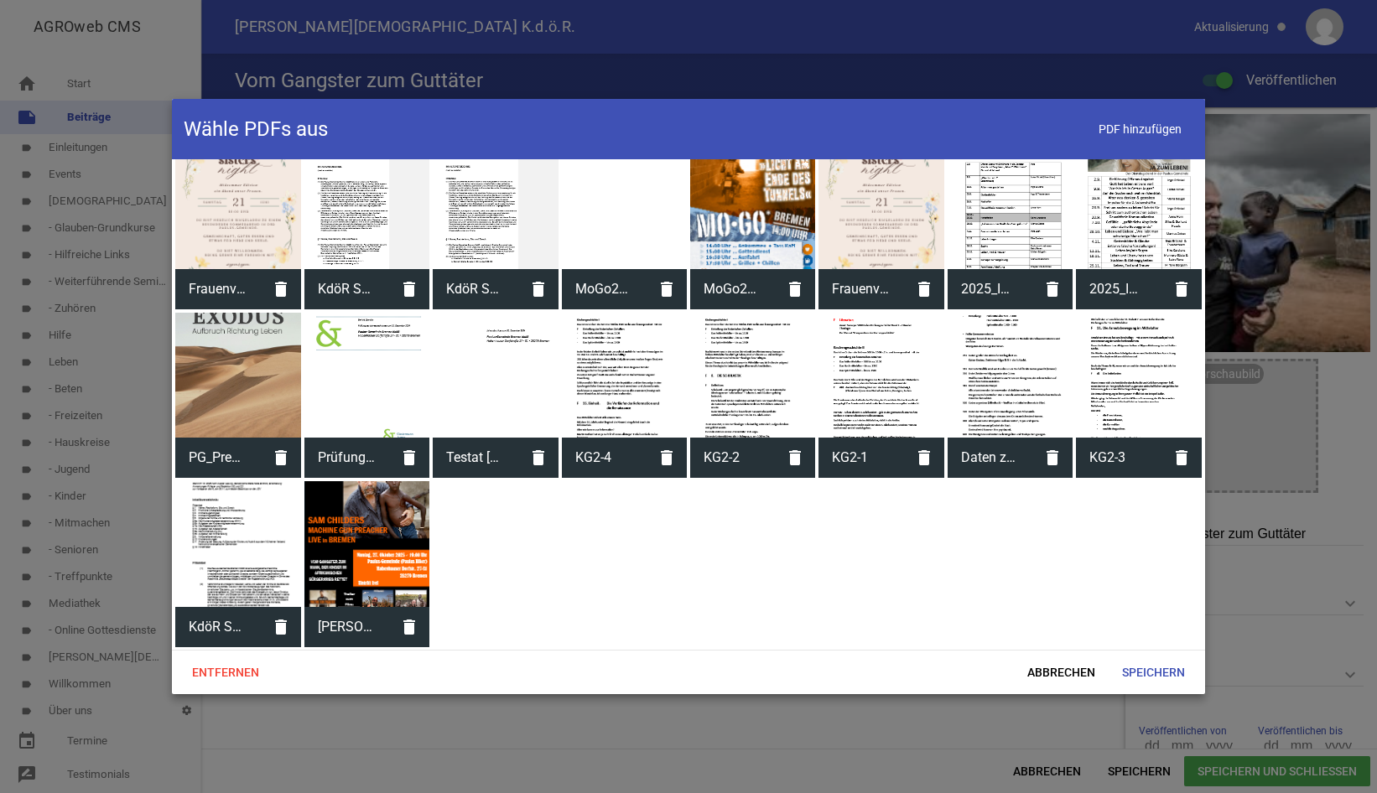
click at [375, 583] on div at bounding box center [366, 543] width 125 height 125
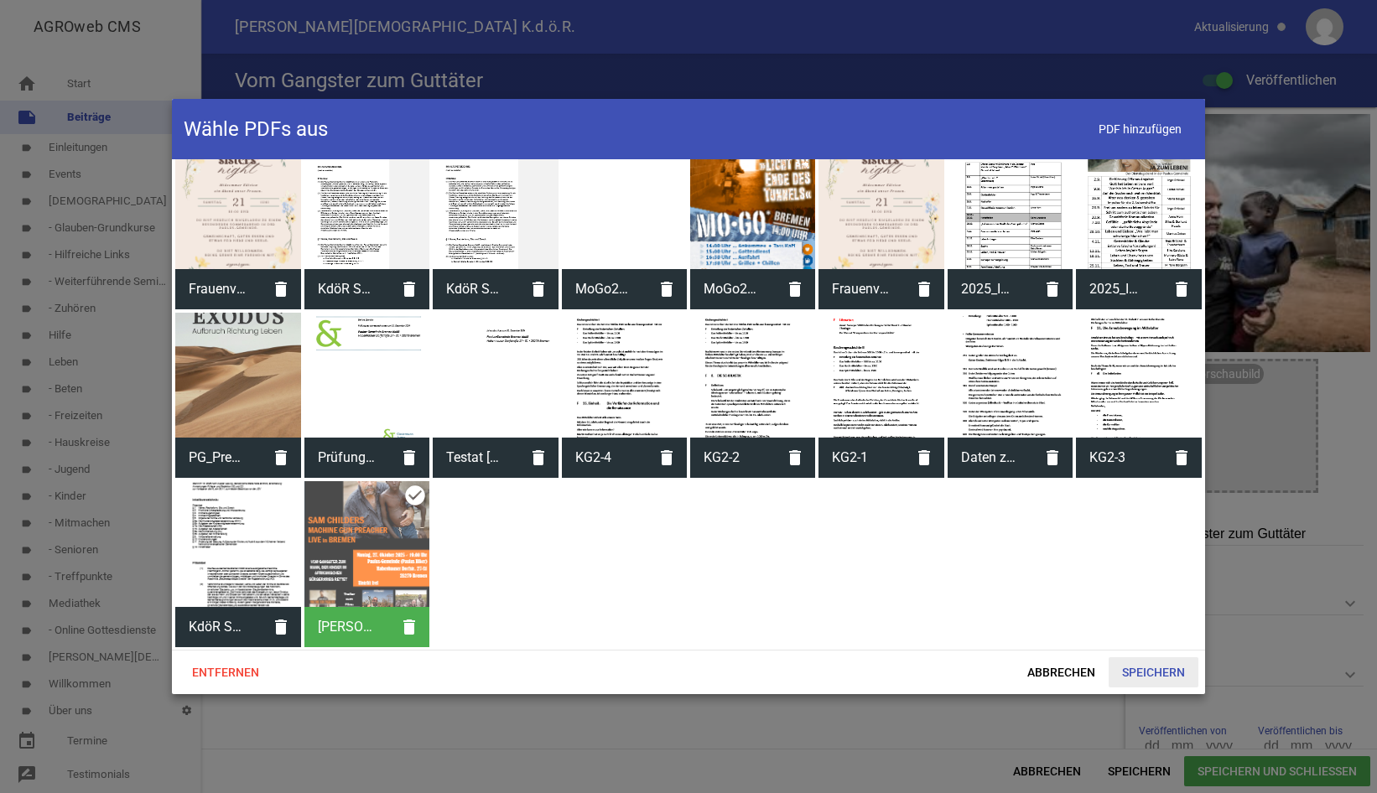
click at [1144, 669] on span "Speichern" at bounding box center [1153, 672] width 90 height 30
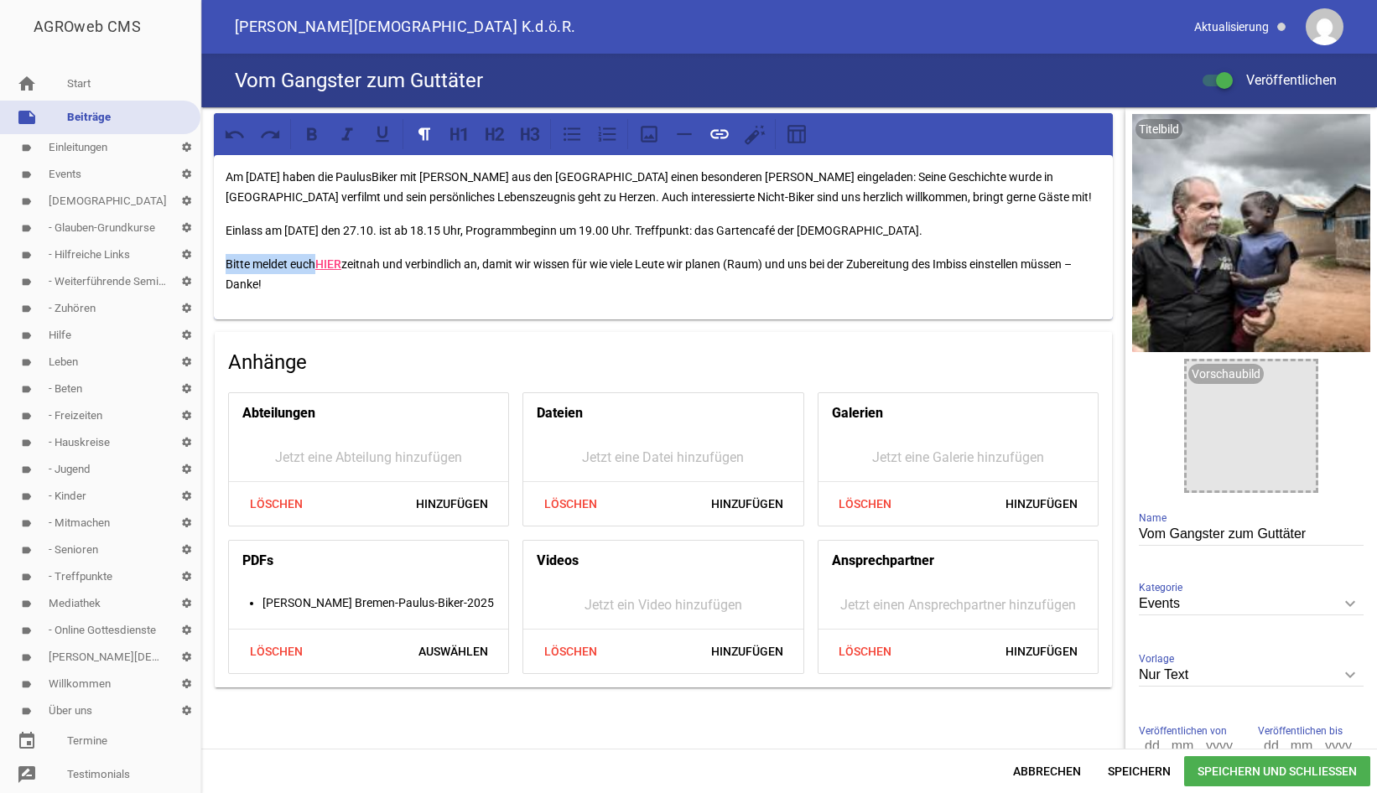
click at [1245, 775] on span "Speichern und Schließen" at bounding box center [1277, 771] width 186 height 30
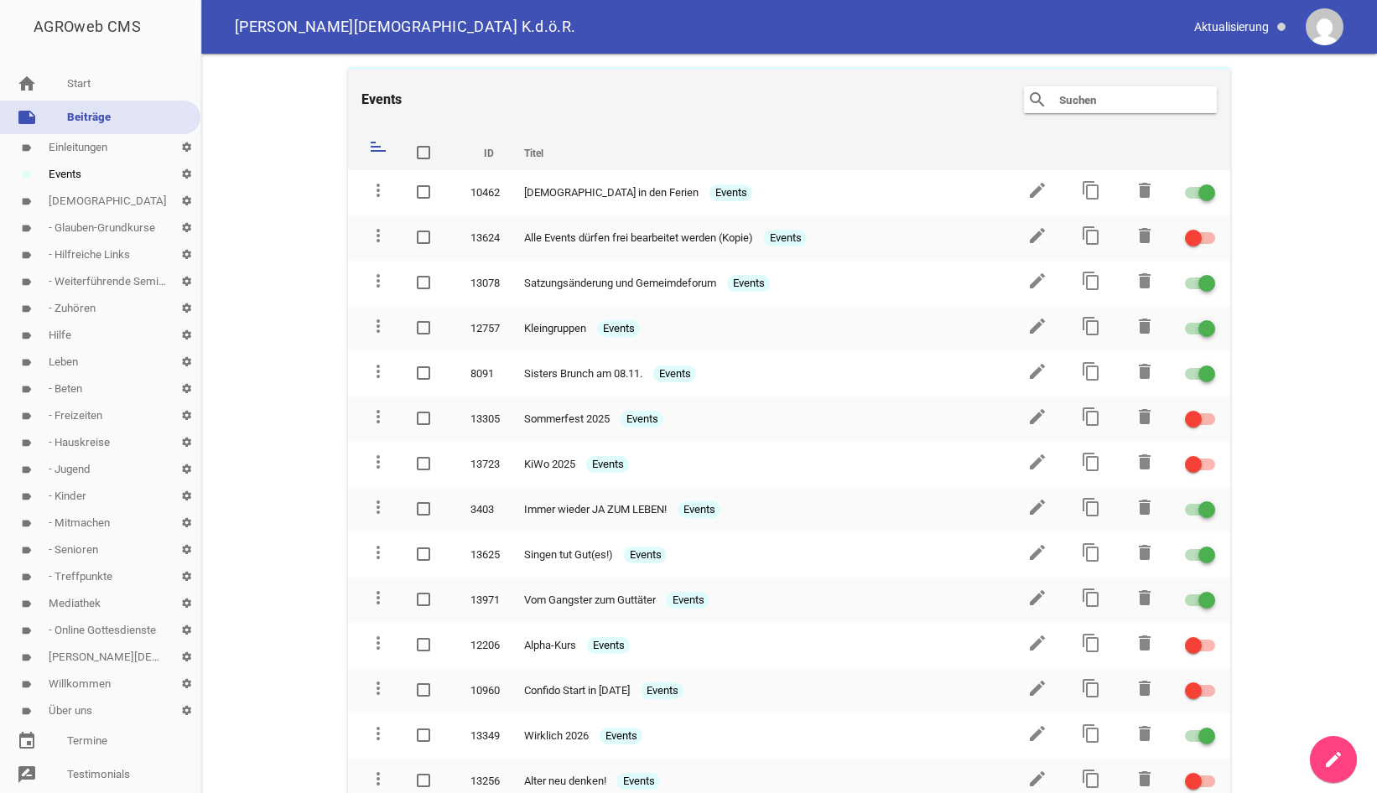
click at [91, 579] on link "label - Treffpunkte settings" at bounding box center [100, 576] width 200 height 27
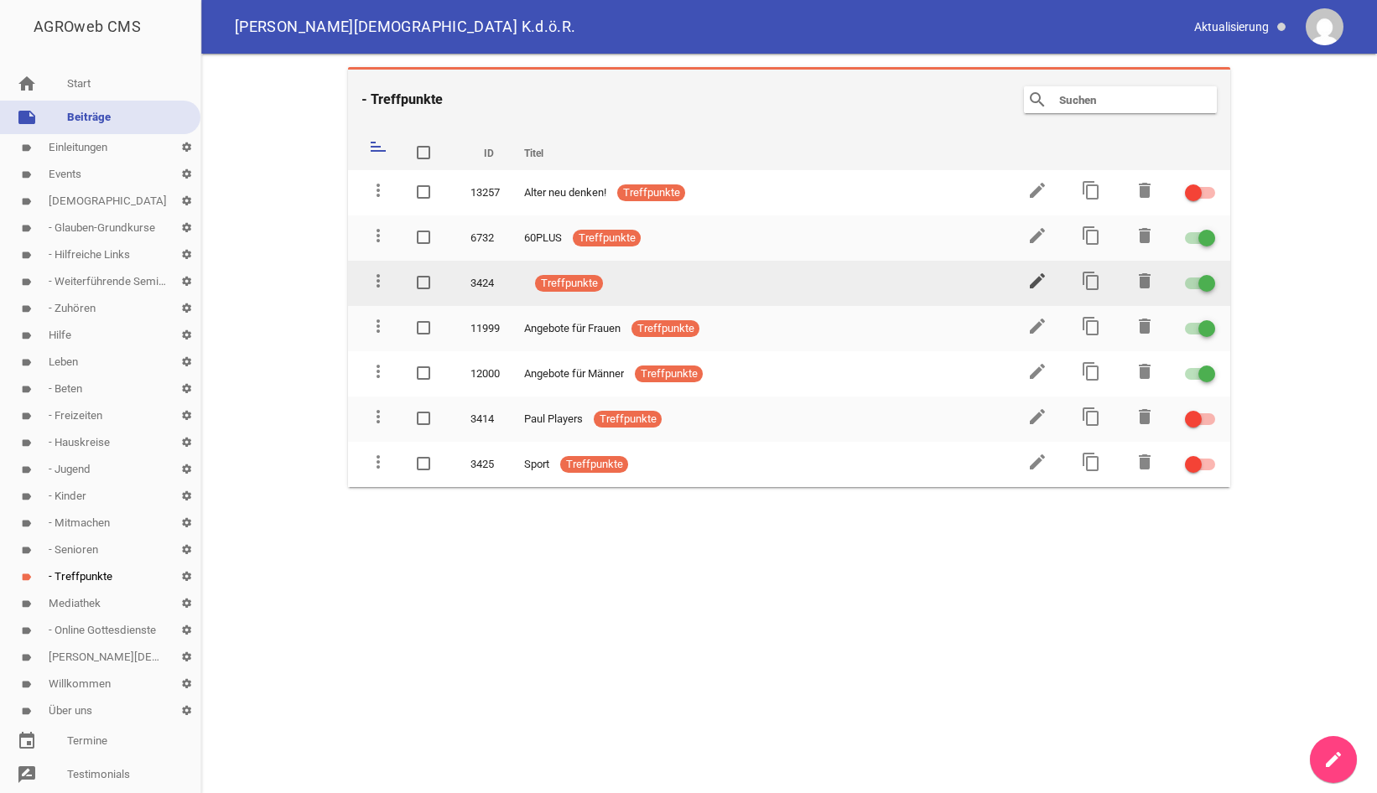
click at [1035, 277] on icon "edit" at bounding box center [1037, 281] width 20 height 20
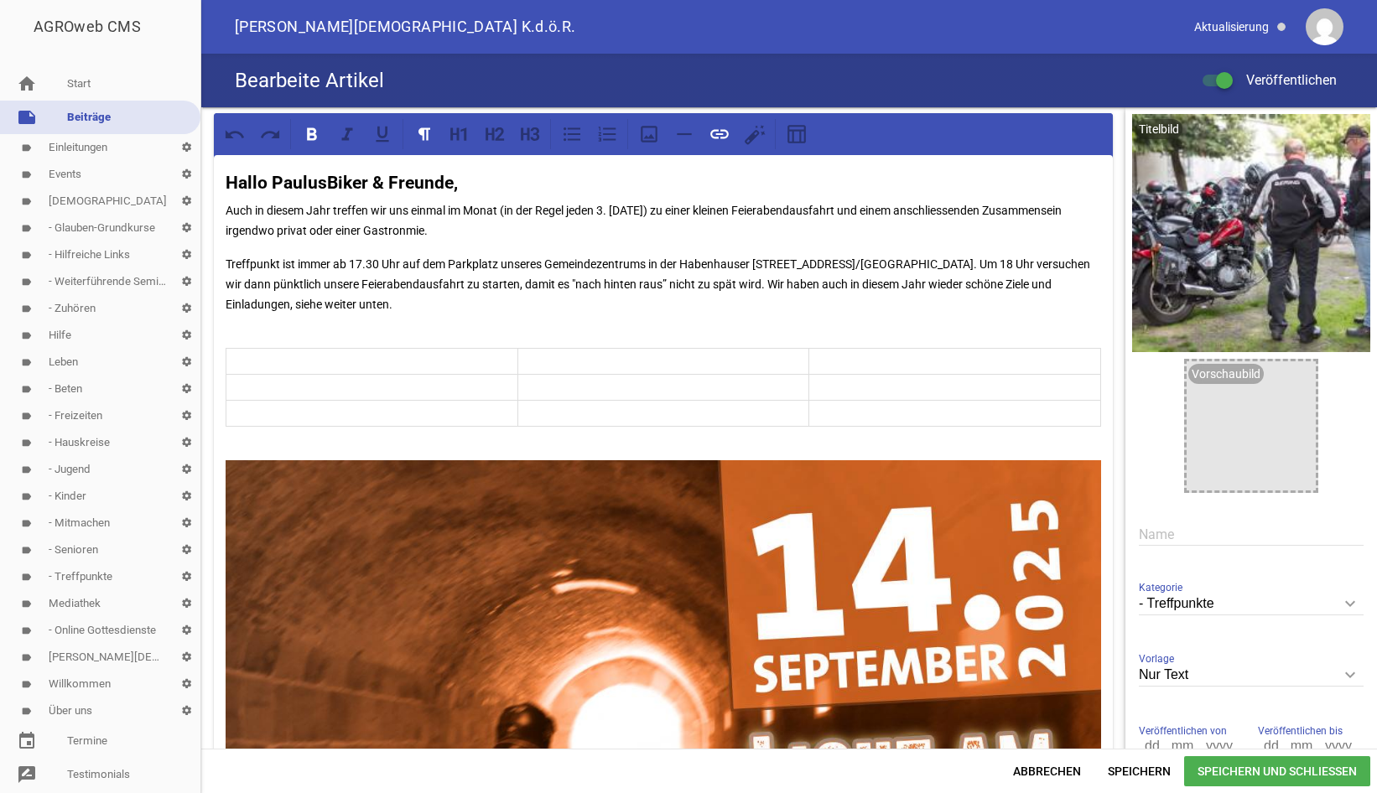
drag, startPoint x: 605, startPoint y: 541, endPoint x: 225, endPoint y: 648, distance: 395.5
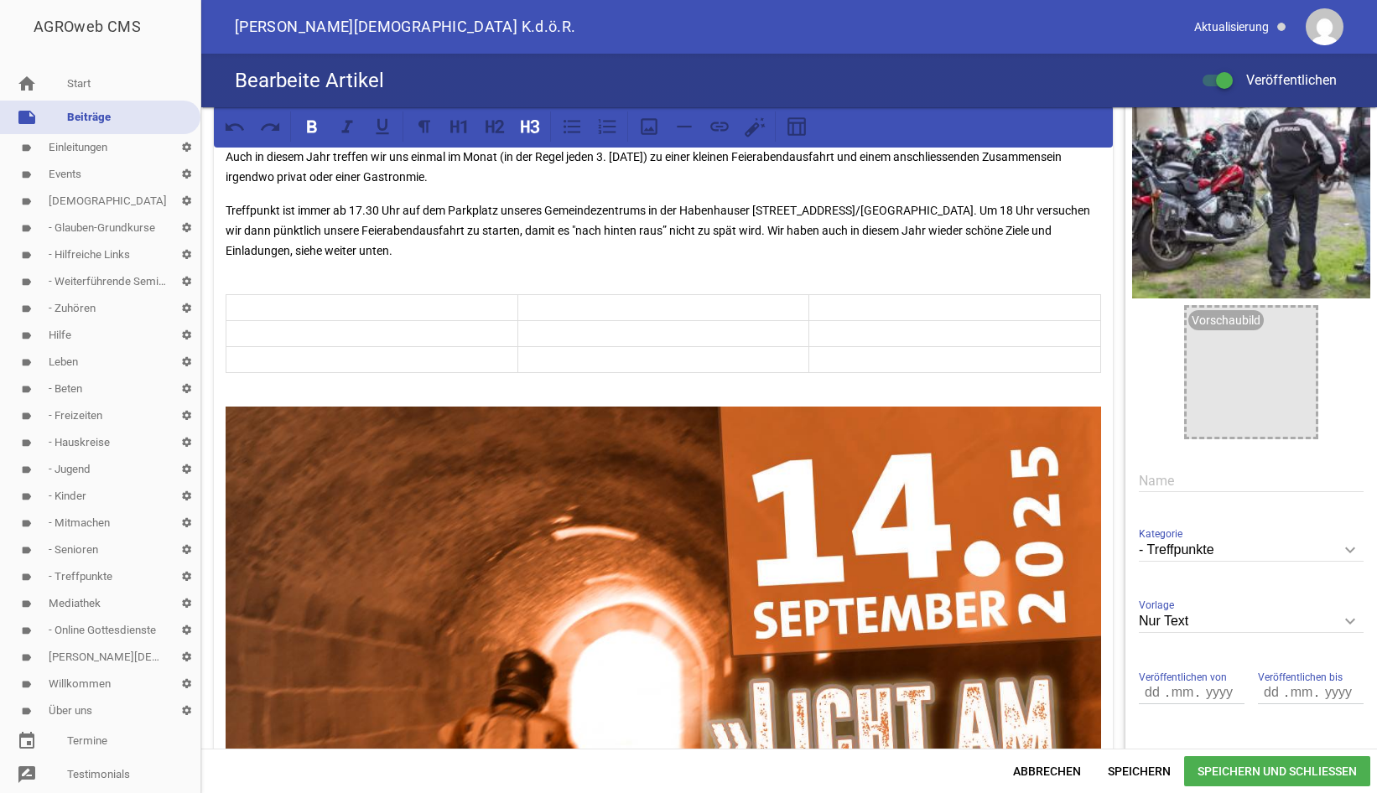
drag, startPoint x: 378, startPoint y: 570, endPoint x: 210, endPoint y: 579, distance: 167.9
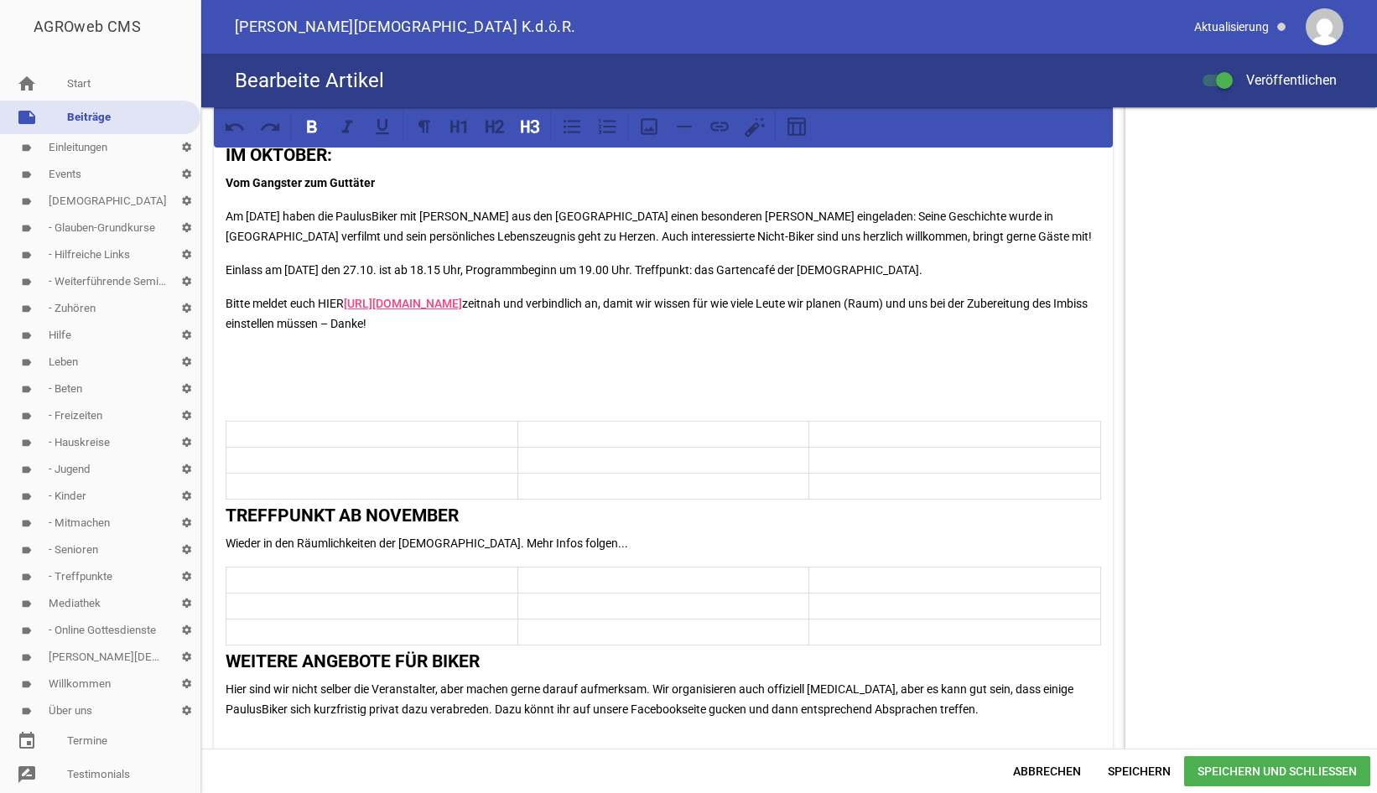
scroll to position [1679, 0]
click at [1139, 772] on span "Speichern" at bounding box center [1139, 771] width 90 height 30
